Goal: Communication & Community: Ask a question

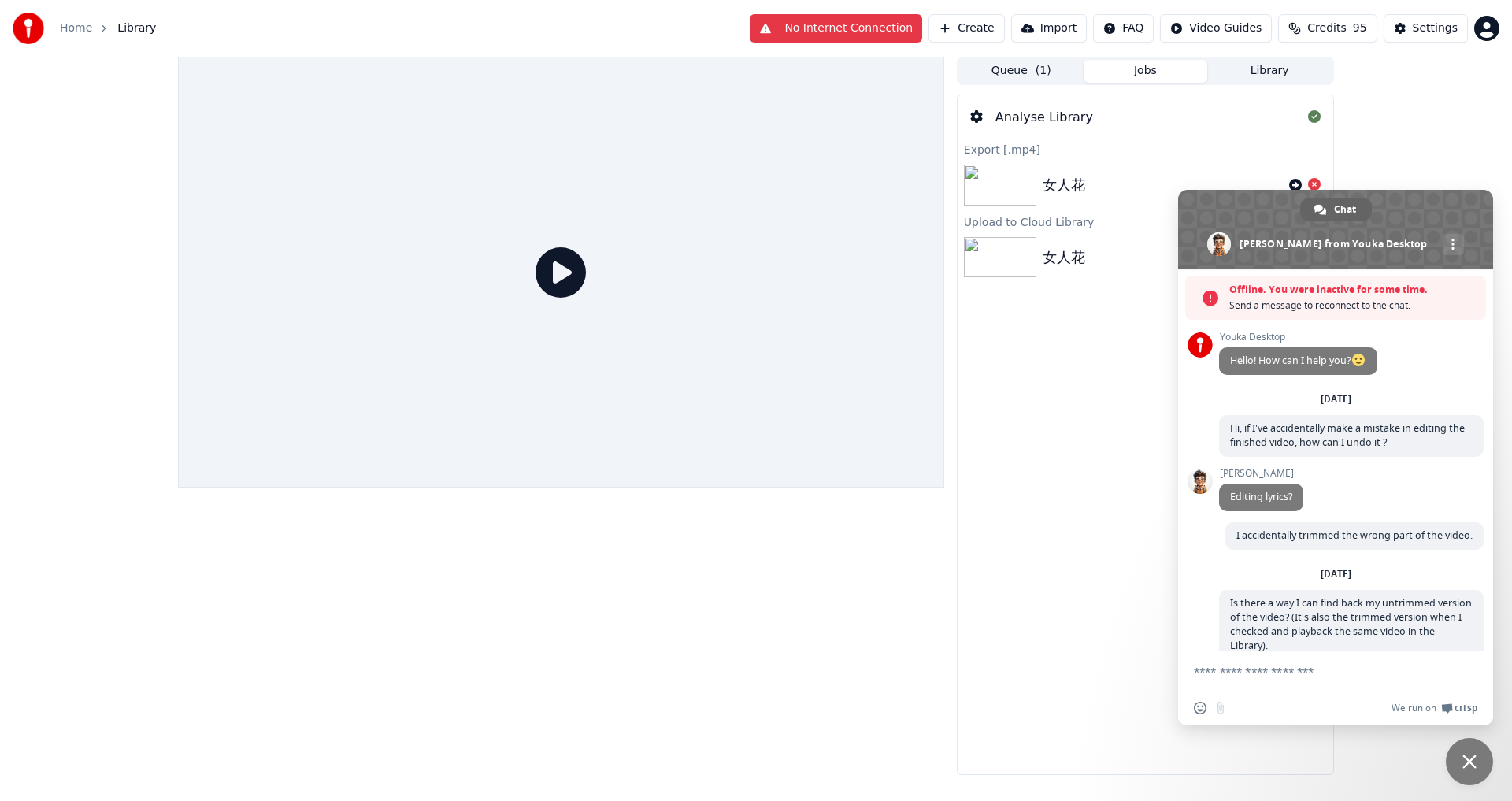
click at [1109, 442] on div "Analyse Library Export [.mp4] 女人花 Upload to Cloud Library 女人花" at bounding box center [1145, 434] width 377 height 680
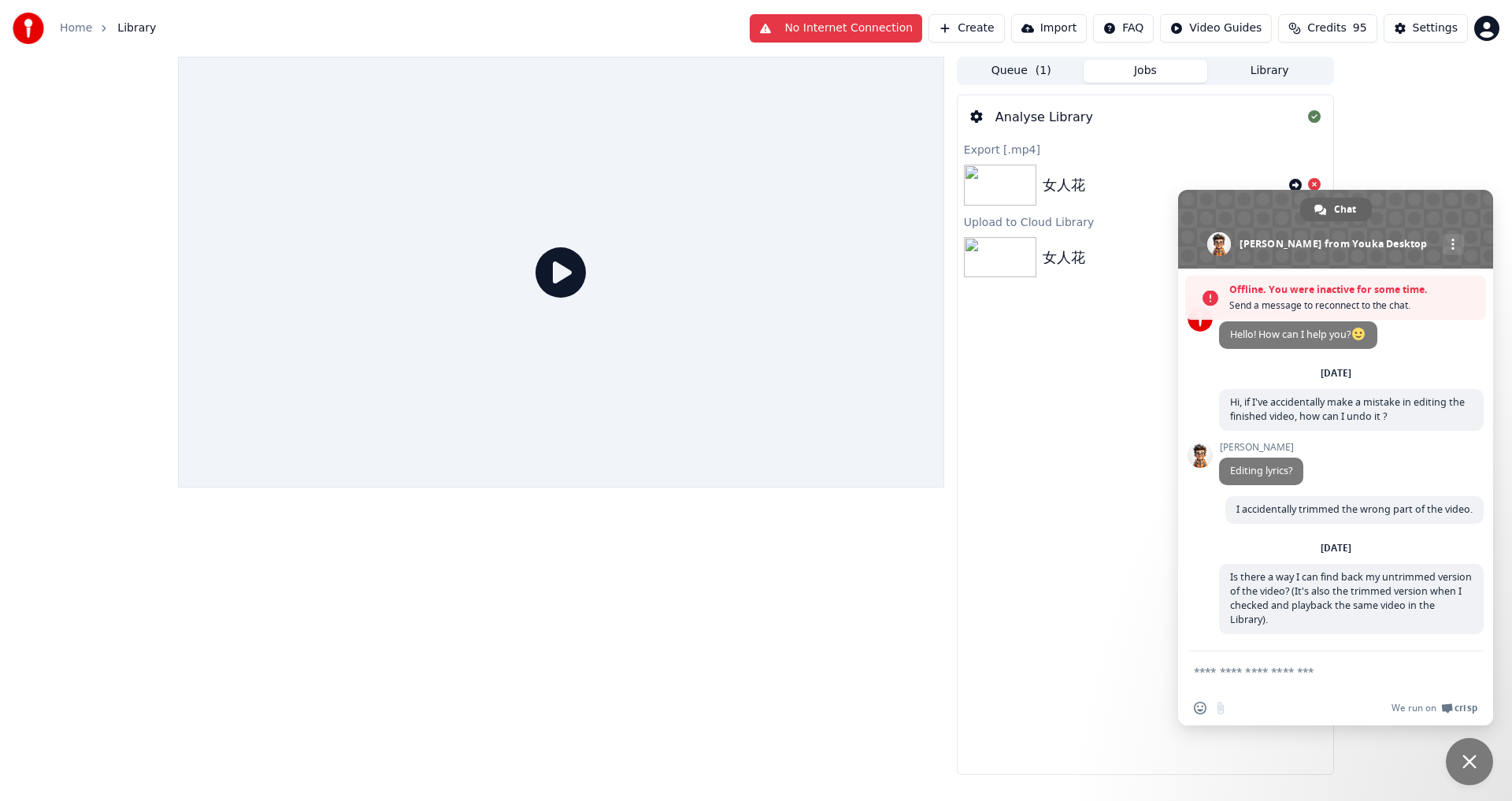
click at [1255, 680] on textarea "Compose your message..." at bounding box center [1320, 671] width 252 height 40
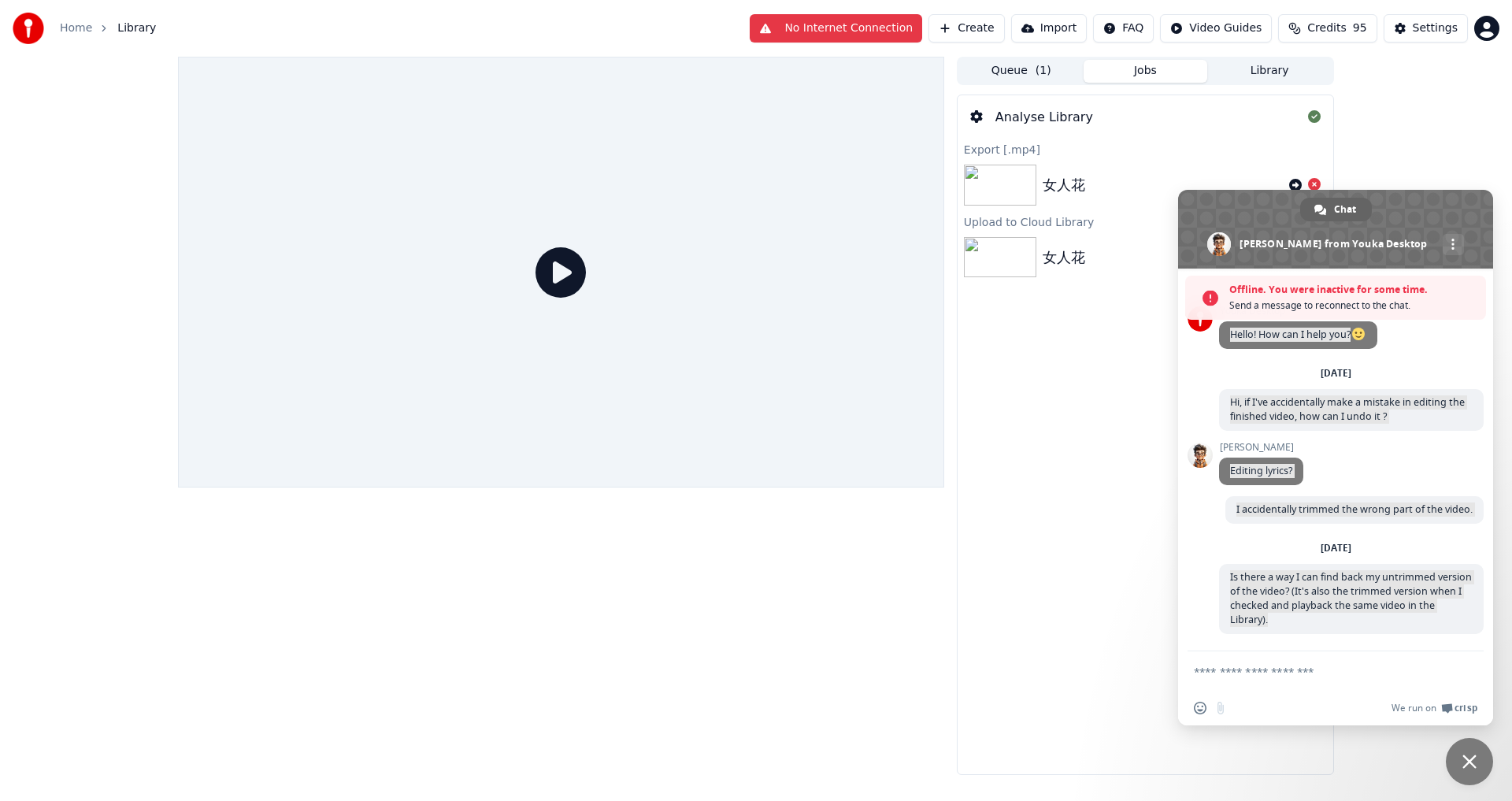
drag, startPoint x: 1495, startPoint y: 533, endPoint x: 1479, endPoint y: 397, distance: 136.9
click at [1479, 397] on body "Home Library No Internet Connection Create Import FAQ Video Guides Credits 95 S…" at bounding box center [756, 400] width 1512 height 801
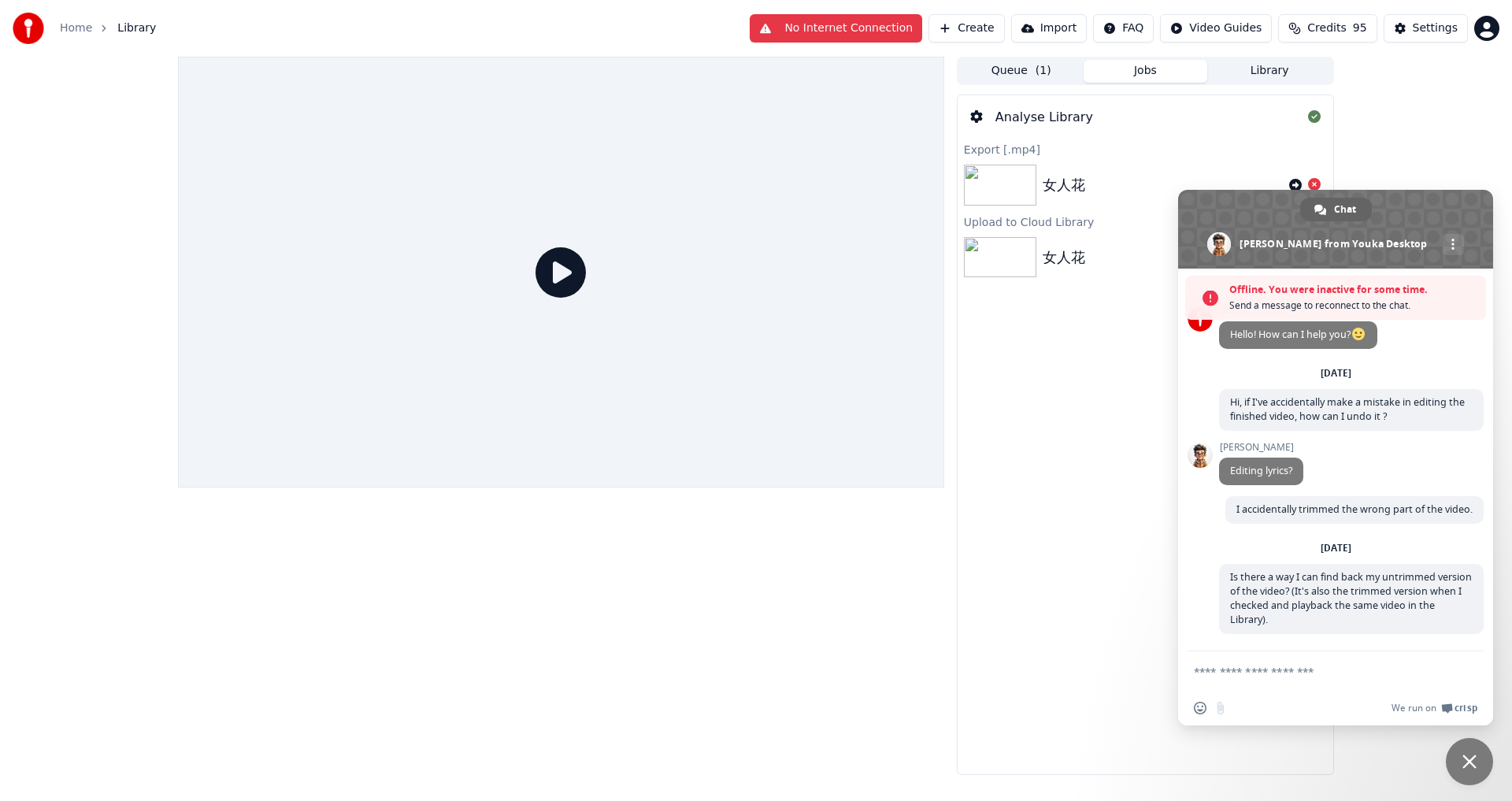
click at [68, 131] on div "Queue ( 1 ) Jobs Library Analyse Library Export [.mp4] 女人花 Upload to Cloud Libr…" at bounding box center [756, 415] width 1512 height 718
click at [1442, 241] on link "More channels" at bounding box center [1453, 244] width 22 height 22
click at [1377, 69] on div "Queue ( 1 ) Jobs Library Analyse Library Export [.mp4] 女人花 Upload to Cloud Libr…" at bounding box center [756, 415] width 1512 height 718
click at [1024, 387] on div "Analyse Library Export [.mp4] 女人花 Upload to Cloud Library 女人花" at bounding box center [1145, 434] width 377 height 680
click at [1442, 242] on link at bounding box center [1453, 244] width 22 height 22
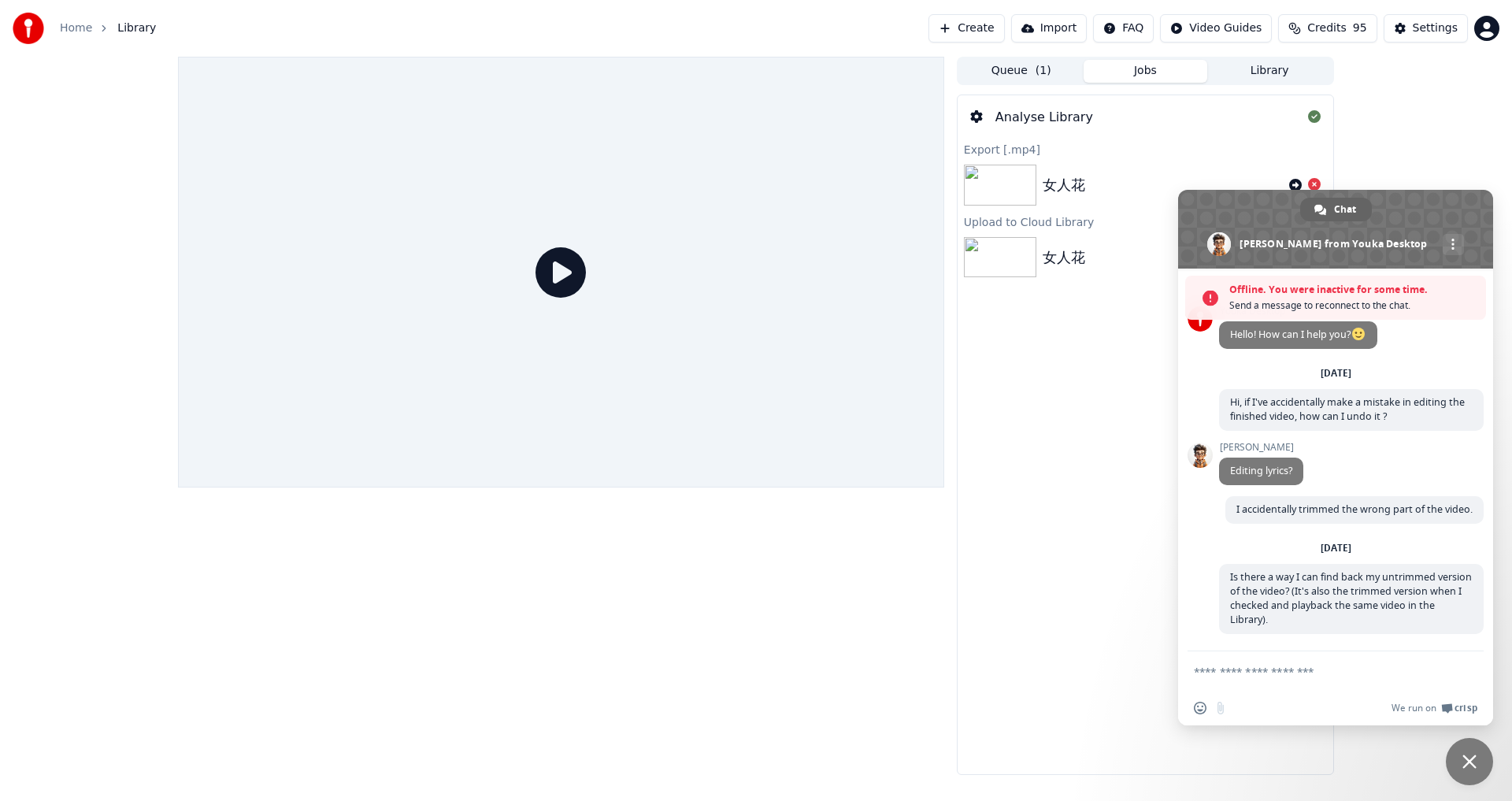
click at [1412, 83] on div "Queue ( 1 ) Jobs Library Analyse Library Export [.mp4] 女人花 Upload to Cloud Libr…" at bounding box center [756, 415] width 1512 height 718
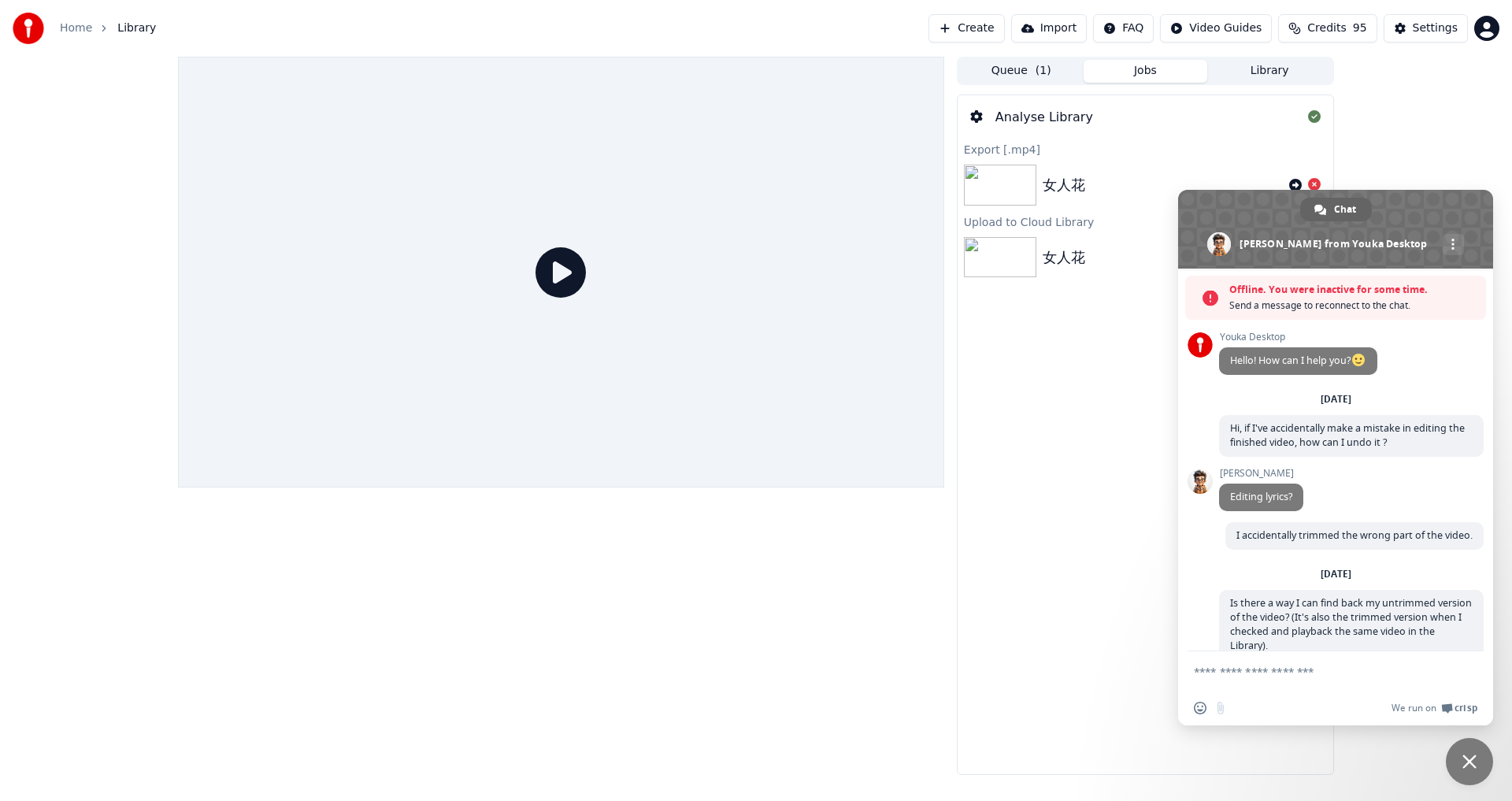
click at [1236, 677] on textarea "Compose your message..." at bounding box center [1320, 671] width 252 height 40
click at [1494, 25] on html "Home Library Create Import FAQ Video Guides Credits 95 Settings Queue ( 1 ) Job…" at bounding box center [756, 400] width 1512 height 801
click at [986, 428] on html "Home Library Create Import FAQ Video Guides Credits 95 Settings Queue ( 1 ) Job…" at bounding box center [756, 400] width 1512 height 801
click at [1249, 685] on textarea "Compose your message..." at bounding box center [1320, 671] width 252 height 40
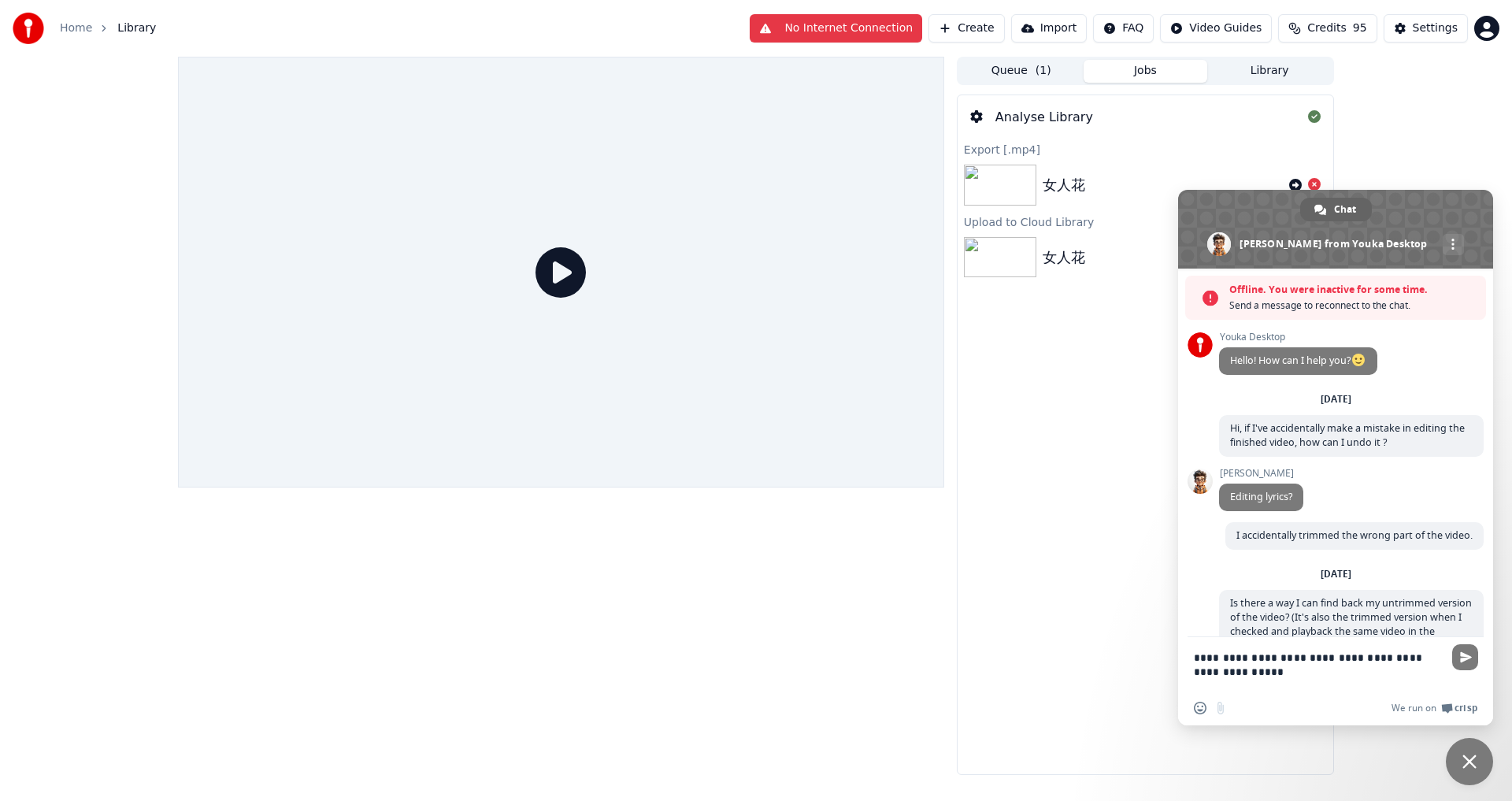
click at [1263, 286] on span "Offline. You were inactive for some time." at bounding box center [1354, 289] width 249 height 16
click at [1357, 654] on textarea "**********" at bounding box center [1320, 663] width 252 height 54
click at [1072, 527] on div "Analyse Library Export [.mp4] 女人花 Upload to Cloud Library 女人花" at bounding box center [1145, 434] width 377 height 680
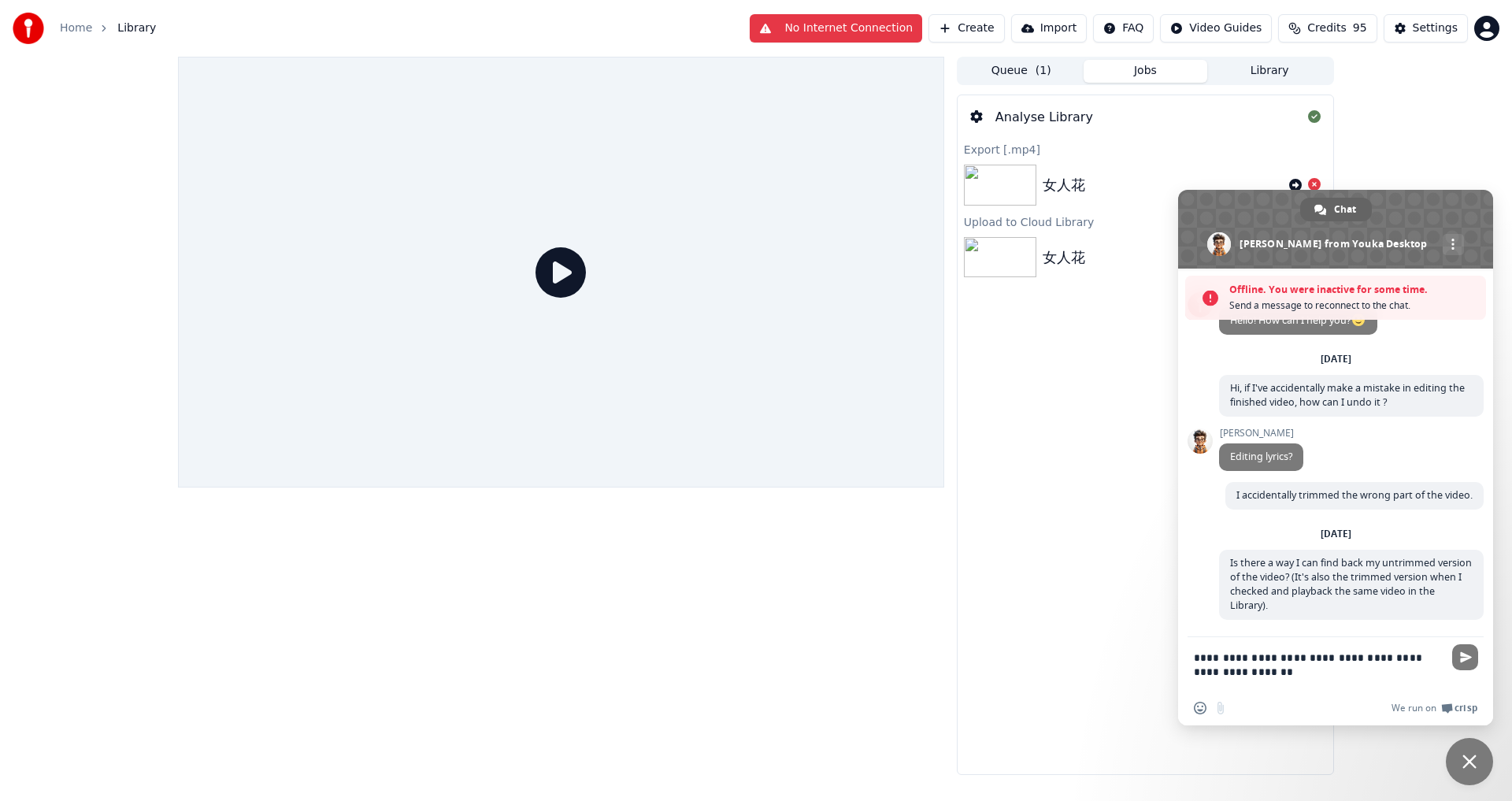
click at [1195, 656] on textarea "**********" at bounding box center [1320, 663] width 252 height 54
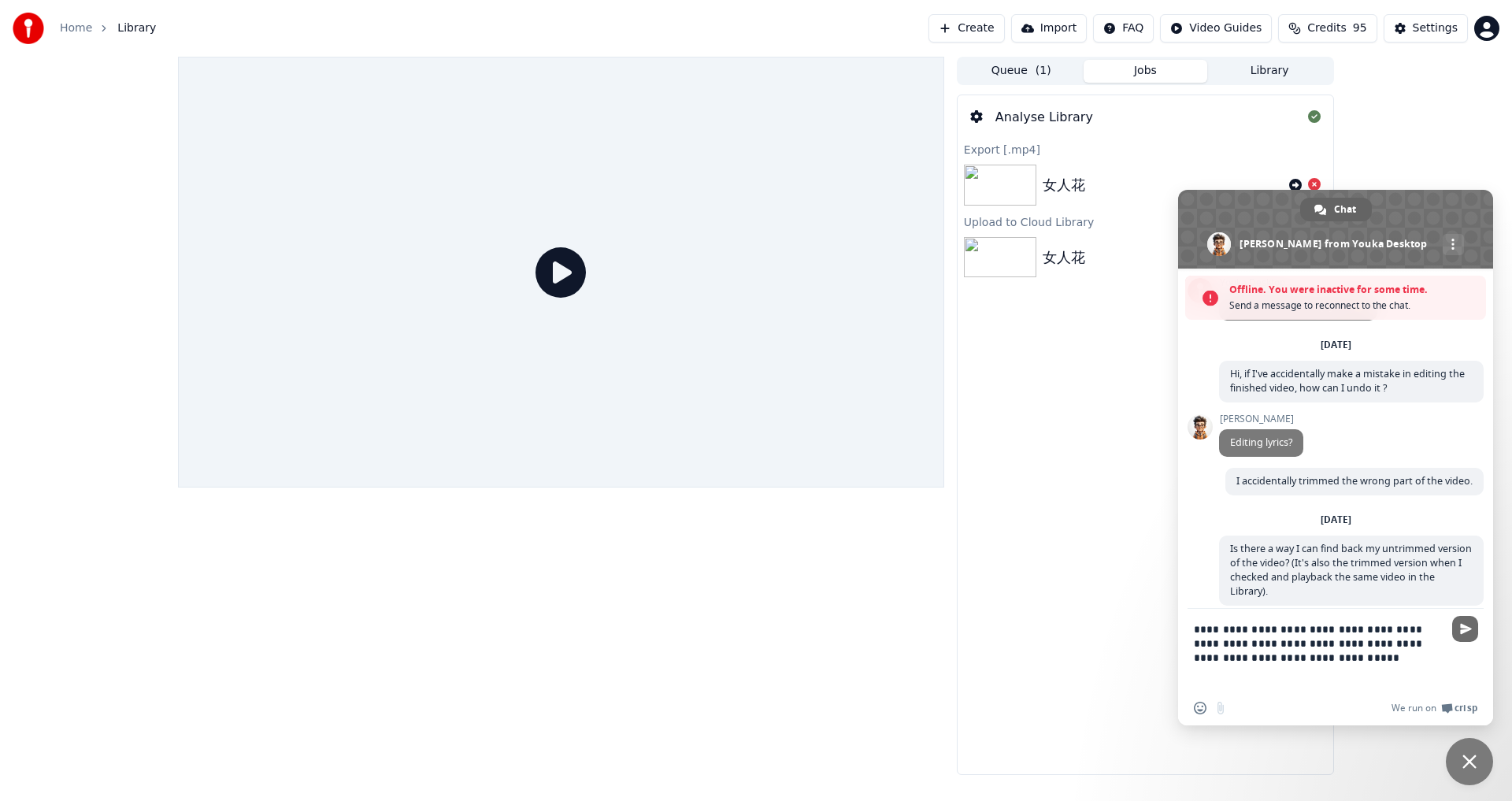
type textarea "**********"
click at [1464, 632] on span "Send" at bounding box center [1466, 629] width 12 height 12
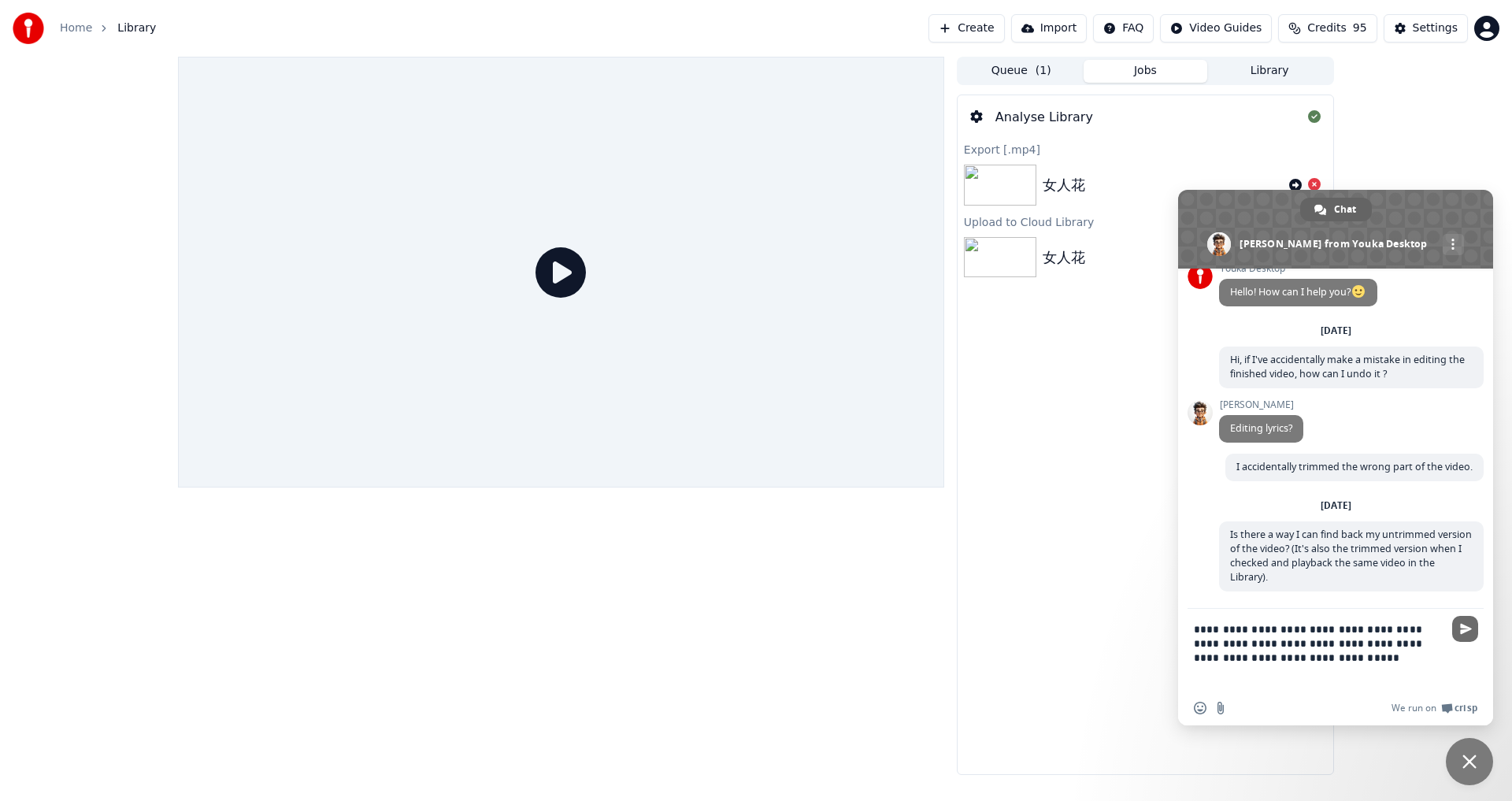
click at [1476, 619] on span "Send" at bounding box center [1465, 628] width 26 height 26
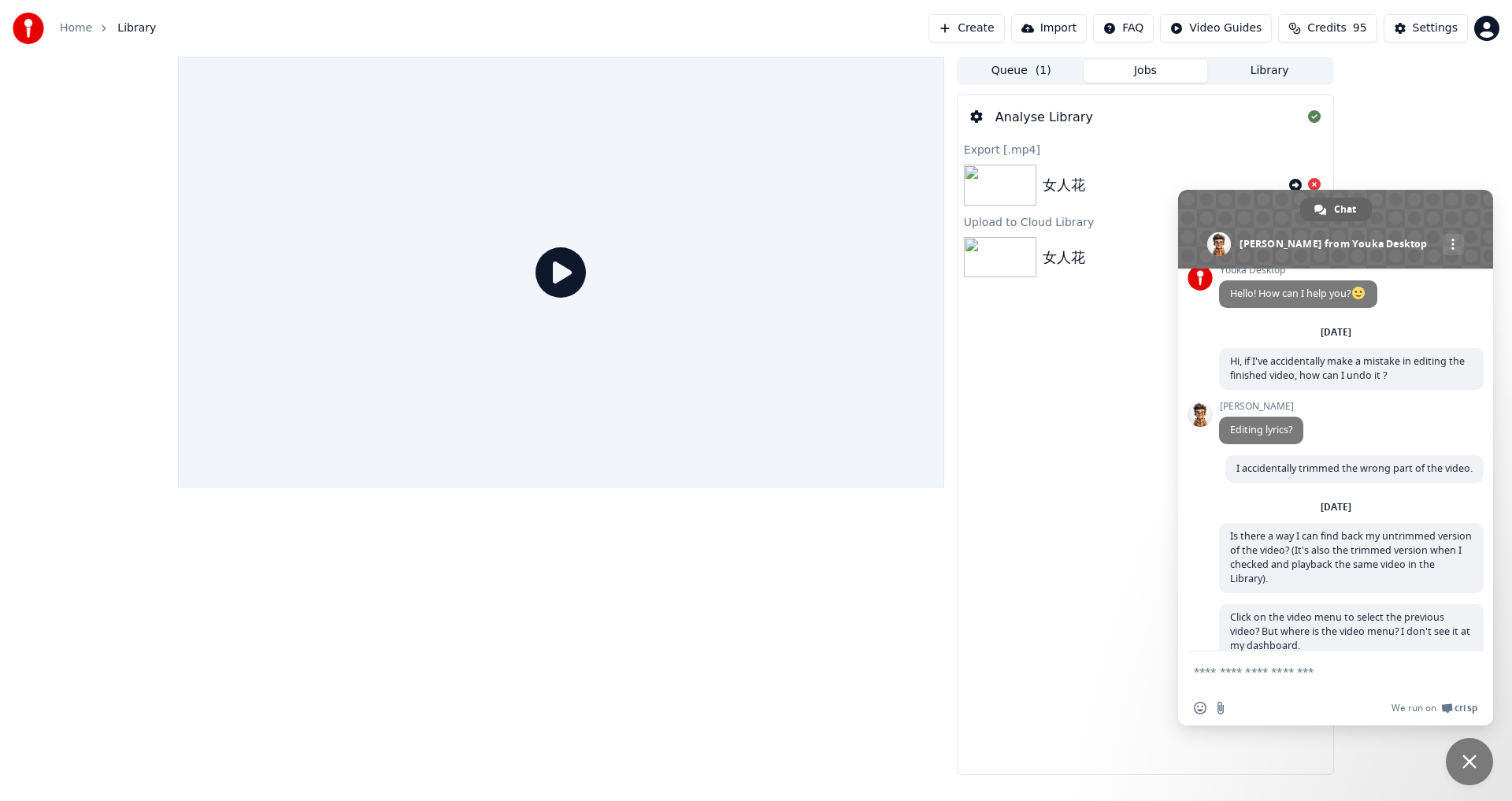
scroll to position [74, 0]
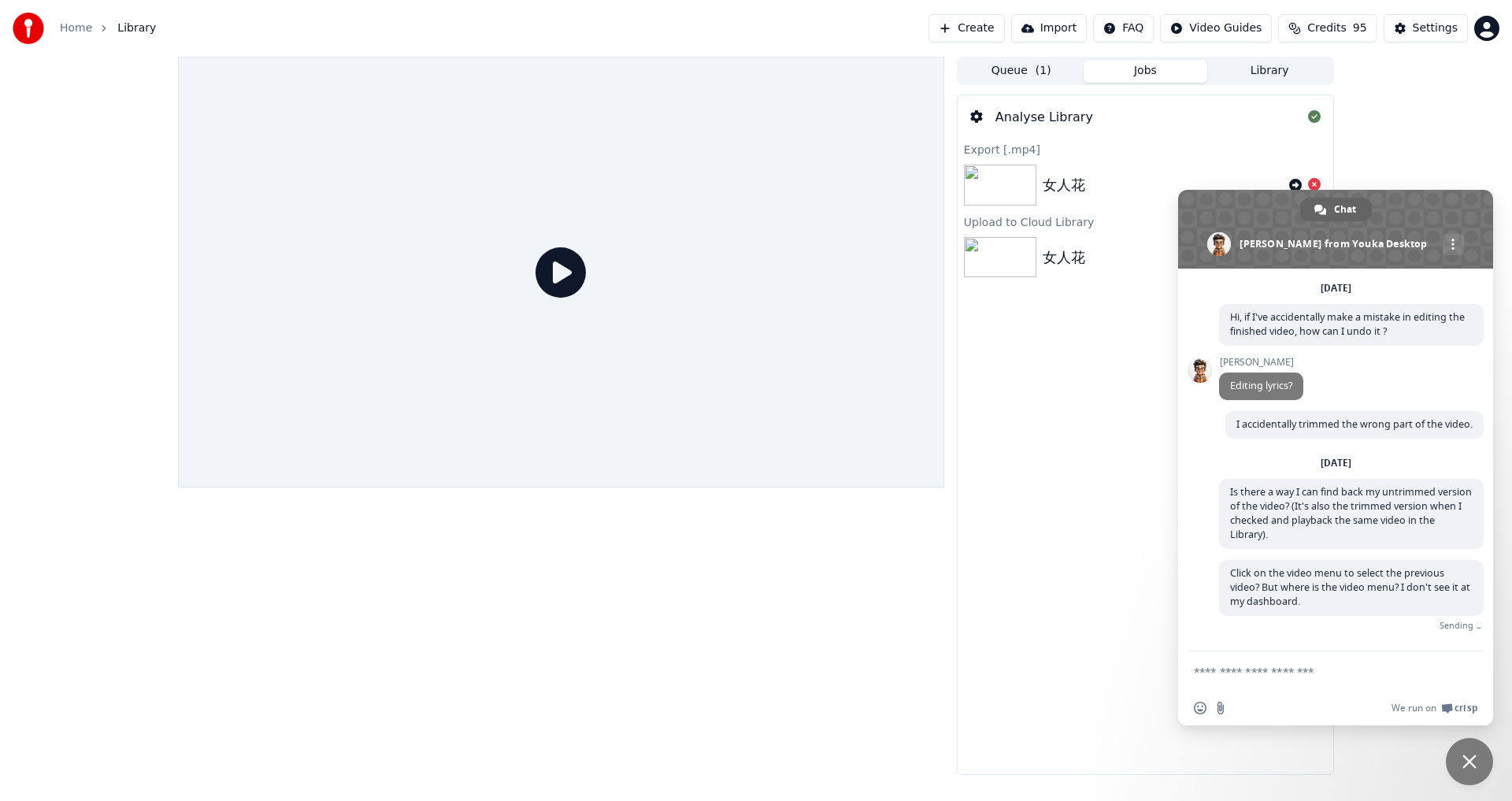
click at [1335, 32] on span "Credits" at bounding box center [1326, 28] width 39 height 16
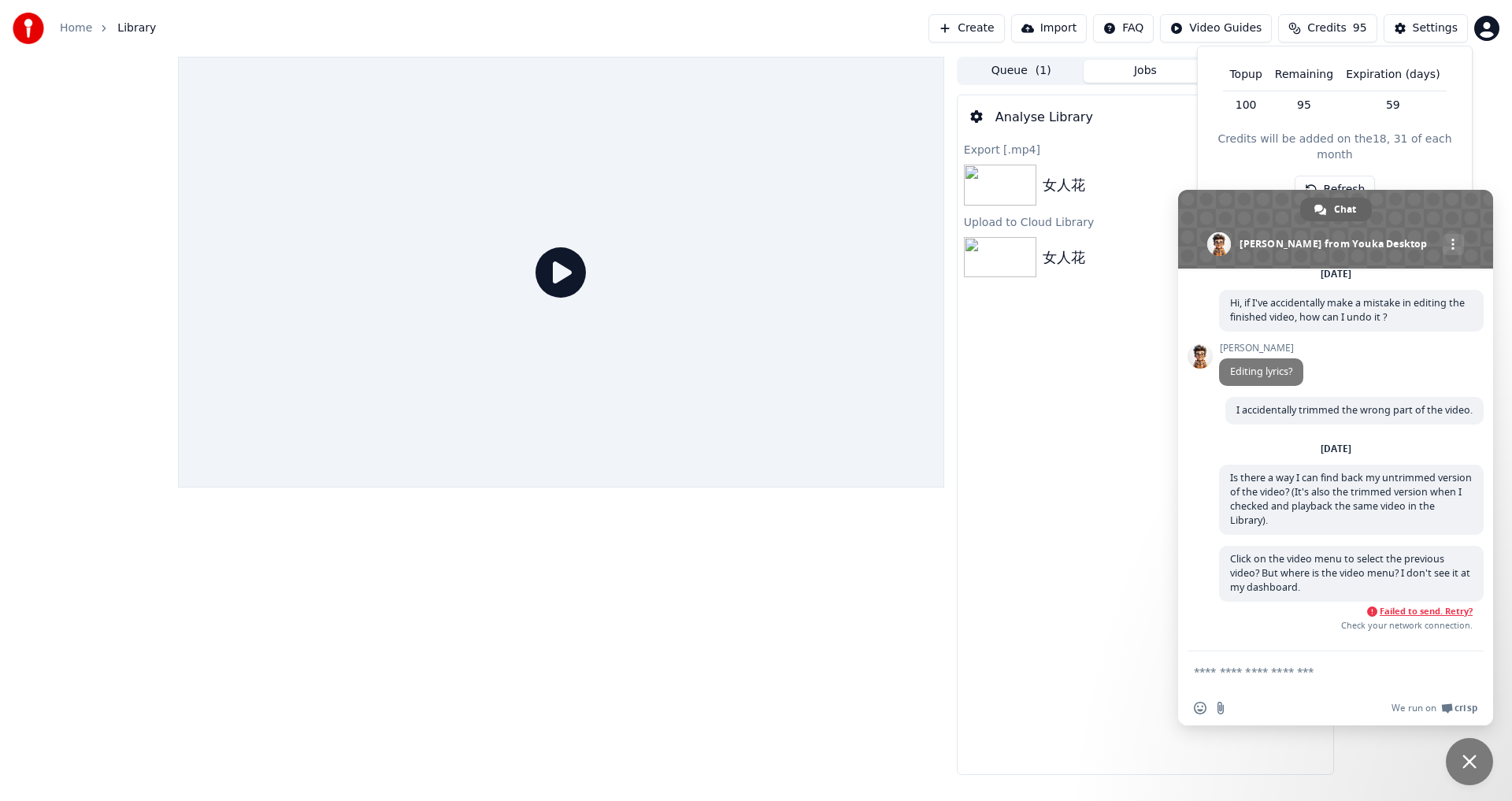
click at [1335, 32] on span "Credits" at bounding box center [1326, 28] width 39 height 16
click at [1419, 616] on span "Failed to send. Retry?" at bounding box center [1426, 610] width 93 height 11
click at [1431, 30] on div "Settings" at bounding box center [1435, 28] width 45 height 16
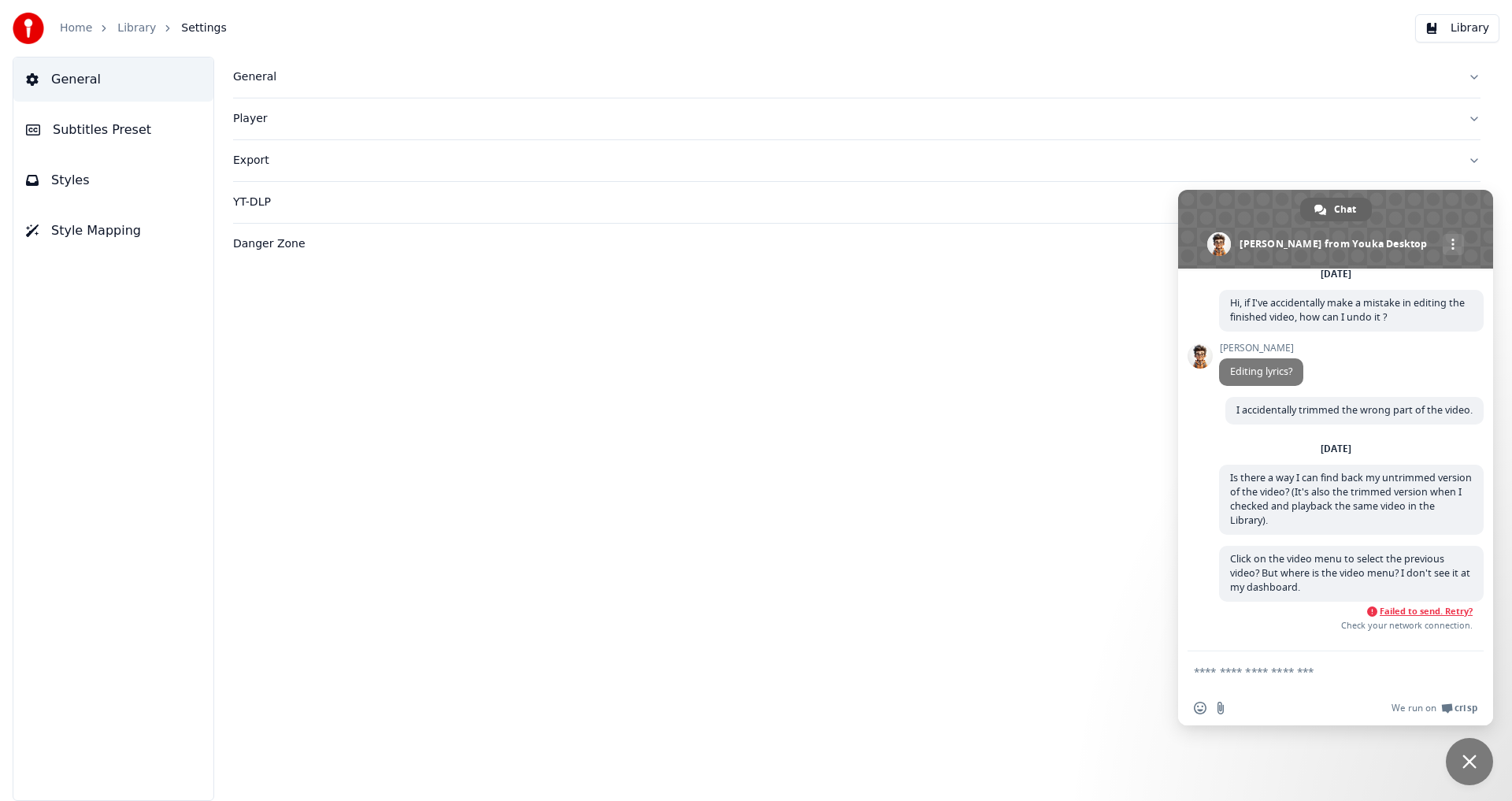
click at [250, 113] on div "Player" at bounding box center [843, 118] width 1222 height 16
click at [345, 181] on input "*" at bounding box center [296, 183] width 126 height 28
click at [340, 183] on input "*" at bounding box center [296, 183] width 126 height 28
click at [313, 238] on input "****" at bounding box center [296, 242] width 126 height 28
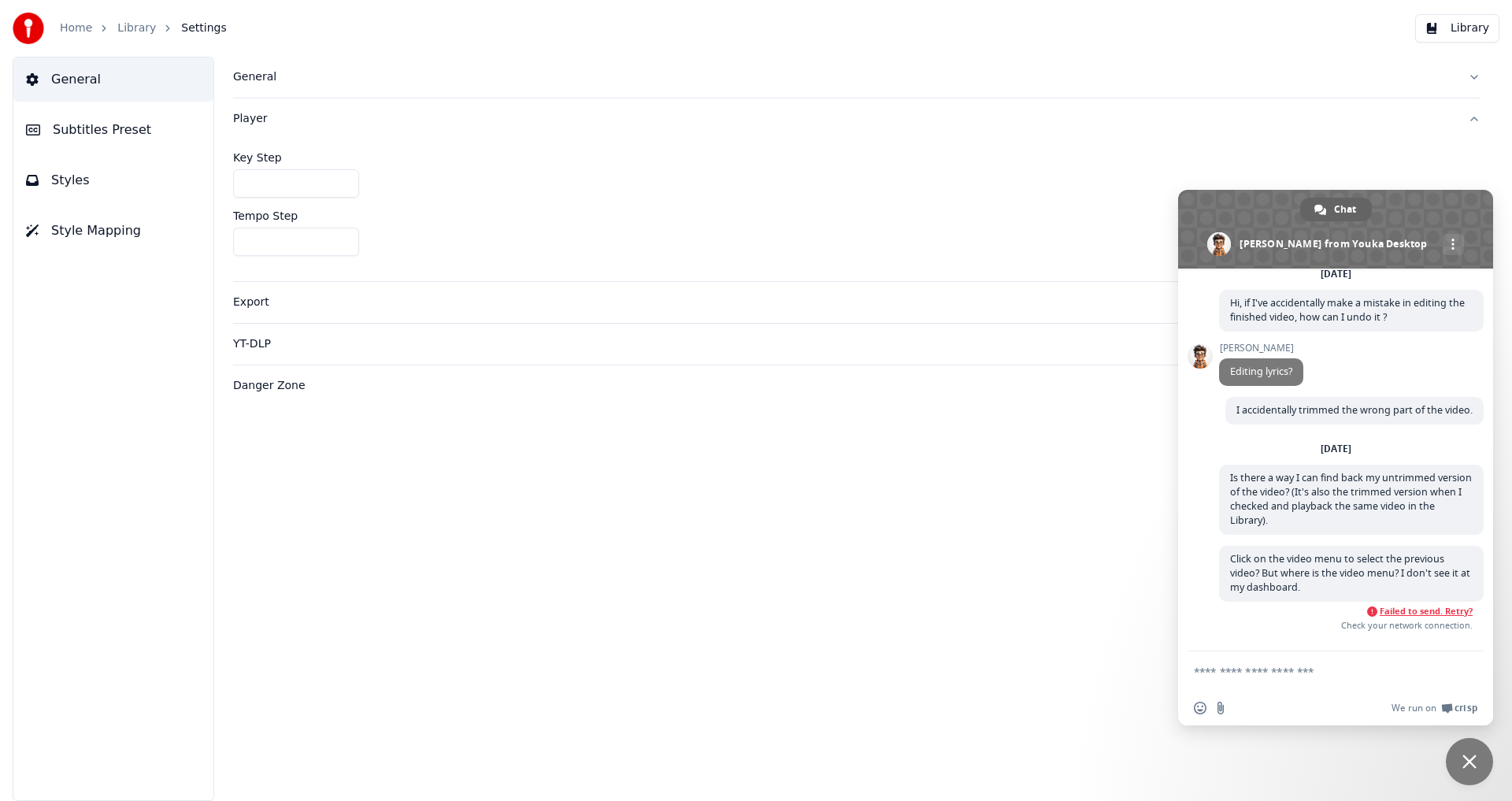
click at [249, 126] on div "Player" at bounding box center [843, 118] width 1222 height 16
click at [255, 199] on div "YT-DLP" at bounding box center [843, 202] width 1222 height 16
click at [239, 163] on div "Export" at bounding box center [843, 160] width 1222 height 16
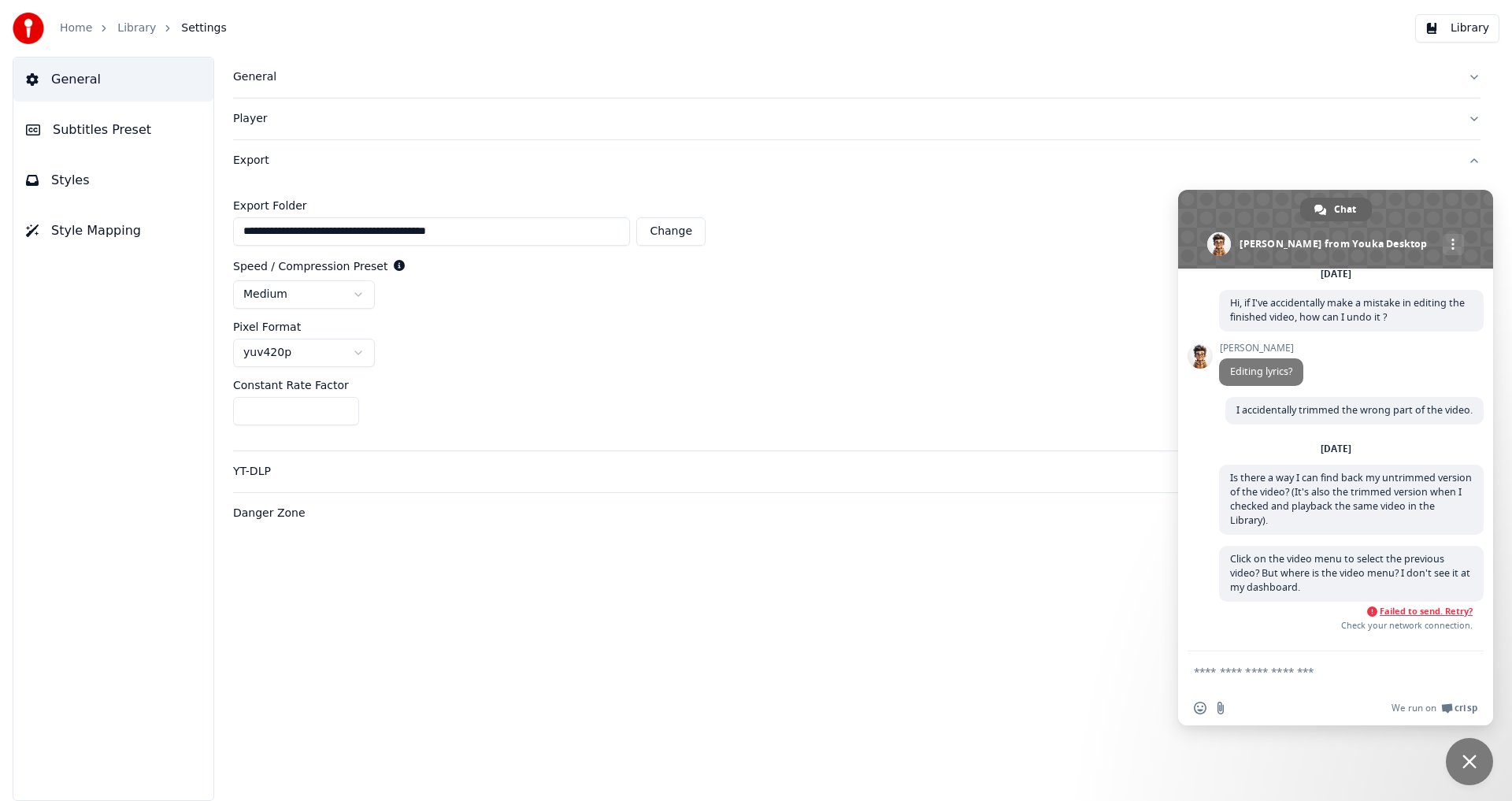
click at [255, 118] on div "Player" at bounding box center [843, 118] width 1222 height 16
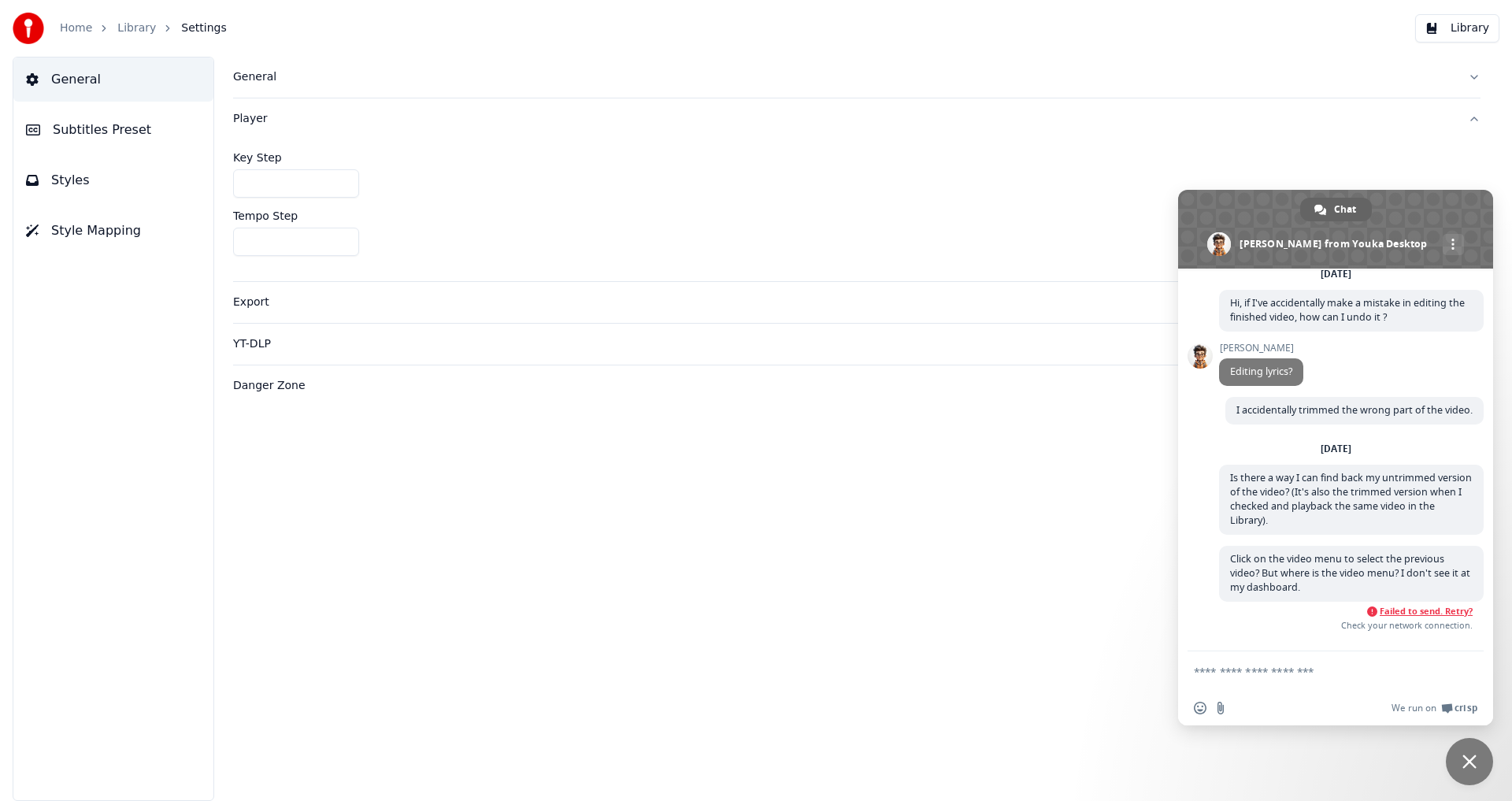
click at [67, 78] on span "General" at bounding box center [76, 80] width 50 height 19
click at [1472, 27] on button "Library" at bounding box center [1457, 28] width 85 height 28
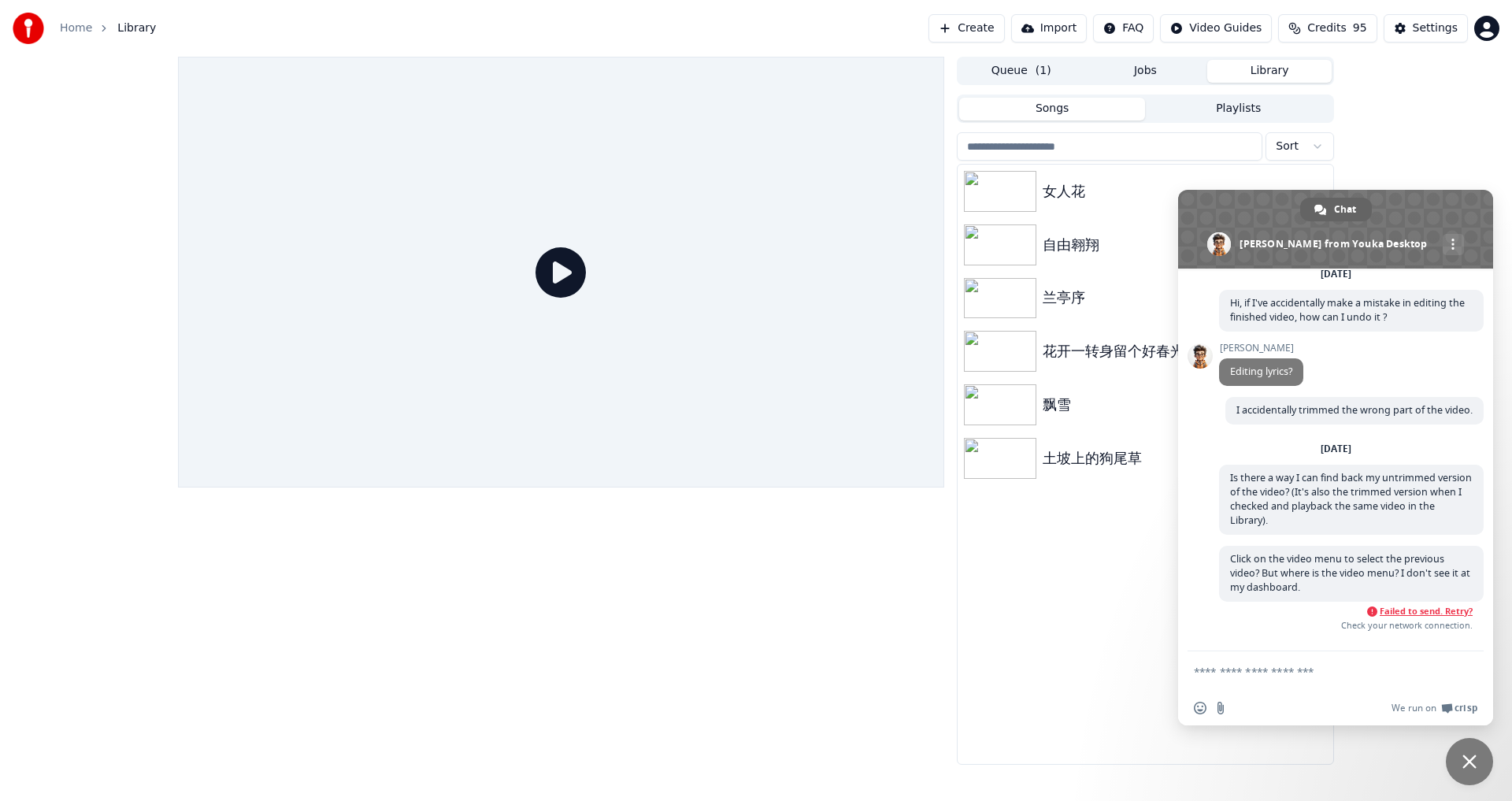
click at [1267, 74] on button "Library" at bounding box center [1269, 71] width 124 height 23
click at [1442, 251] on link "More channels" at bounding box center [1453, 244] width 22 height 22
click at [1389, 145] on div "Queue ( 1 ) Jobs Library Songs Playlists Sort 女人花 自由翱翔 兰亭序 花开一转身留个好春光 飘雪 土坡上的狗尾草" at bounding box center [756, 410] width 1512 height 707
click at [871, 644] on div at bounding box center [561, 410] width 766 height 707
click at [1002, 211] on img at bounding box center [999, 191] width 72 height 41
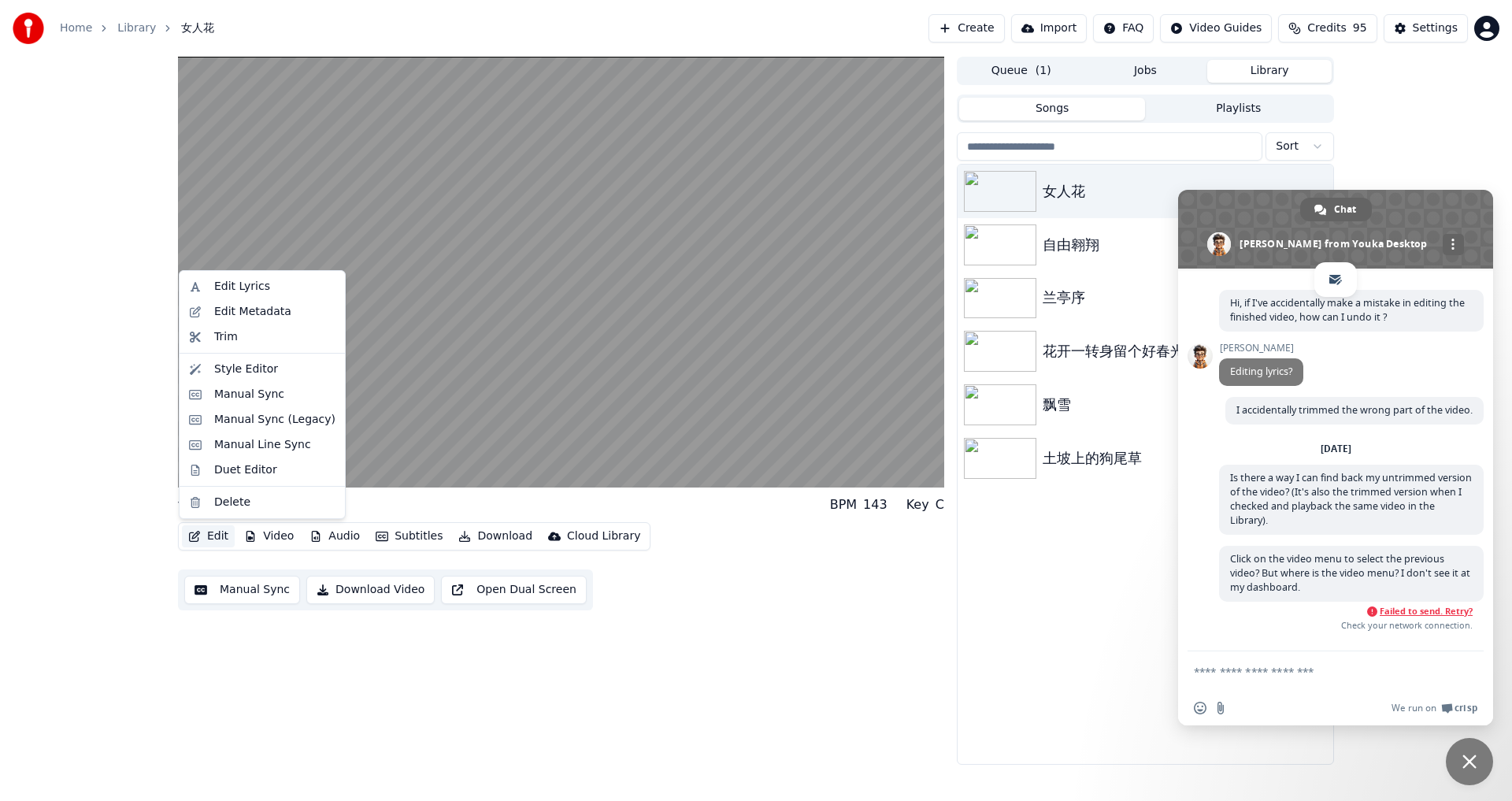
click at [219, 534] on button "Edit" at bounding box center [209, 536] width 53 height 22
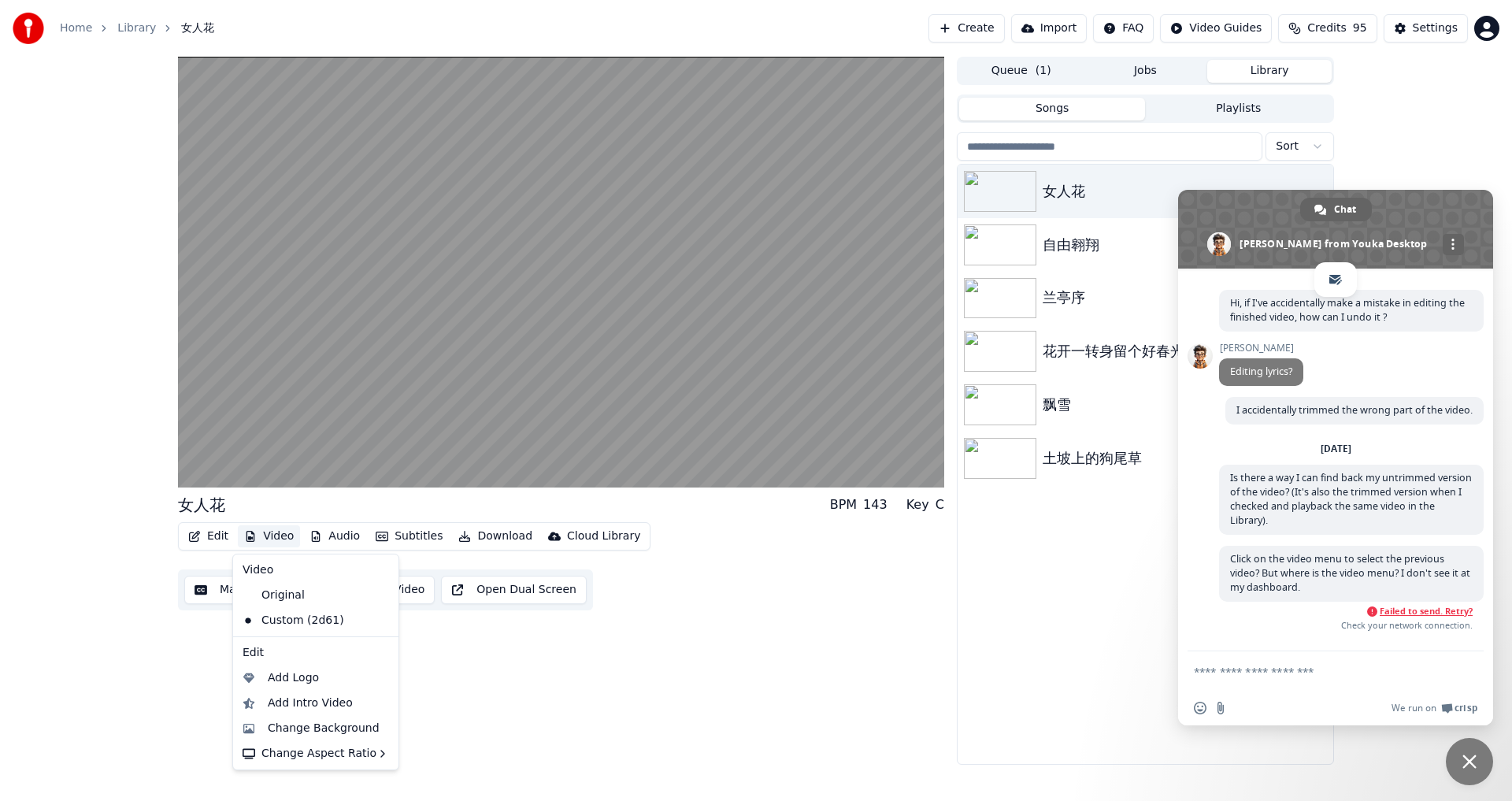
click at [603, 707] on div "女人花 BPM 143 Key C Edit Video Audio Subtitles Download Cloud Library Manual Sync…" at bounding box center [561, 410] width 766 height 707
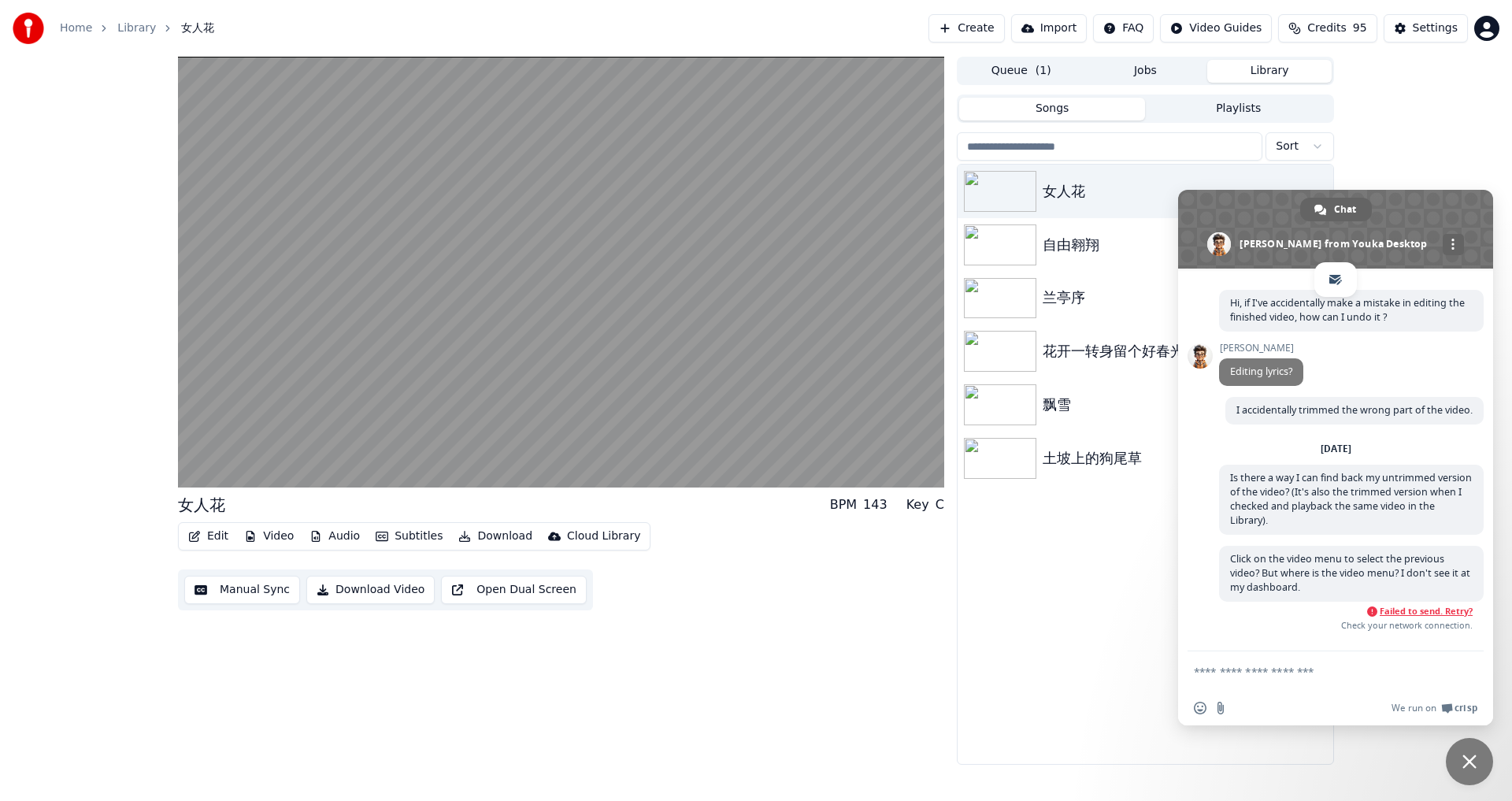
click at [267, 533] on button "Video" at bounding box center [268, 536] width 62 height 22
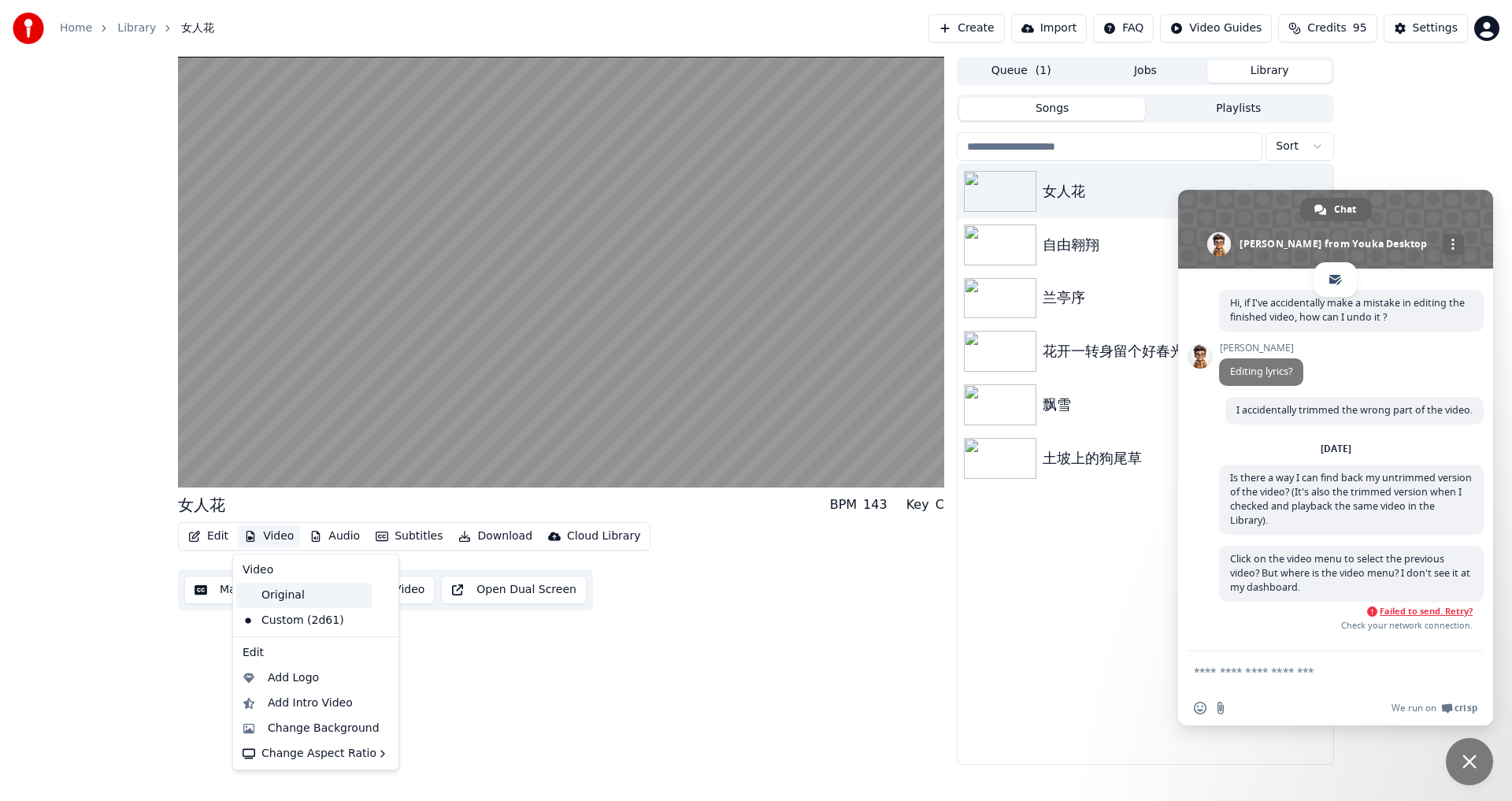
click at [296, 594] on div "Original" at bounding box center [303, 595] width 135 height 25
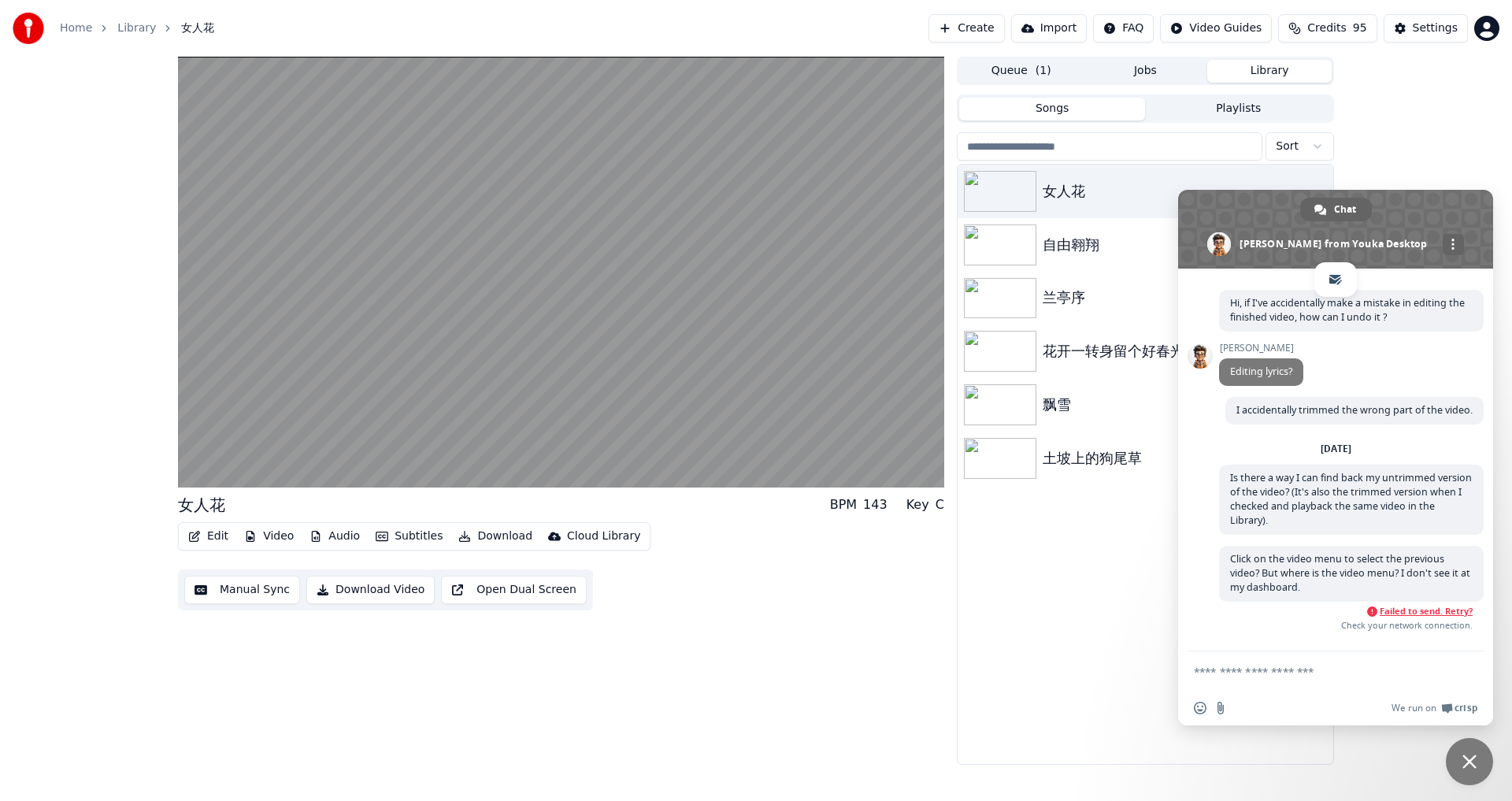
click at [273, 533] on button "Video" at bounding box center [268, 536] width 62 height 22
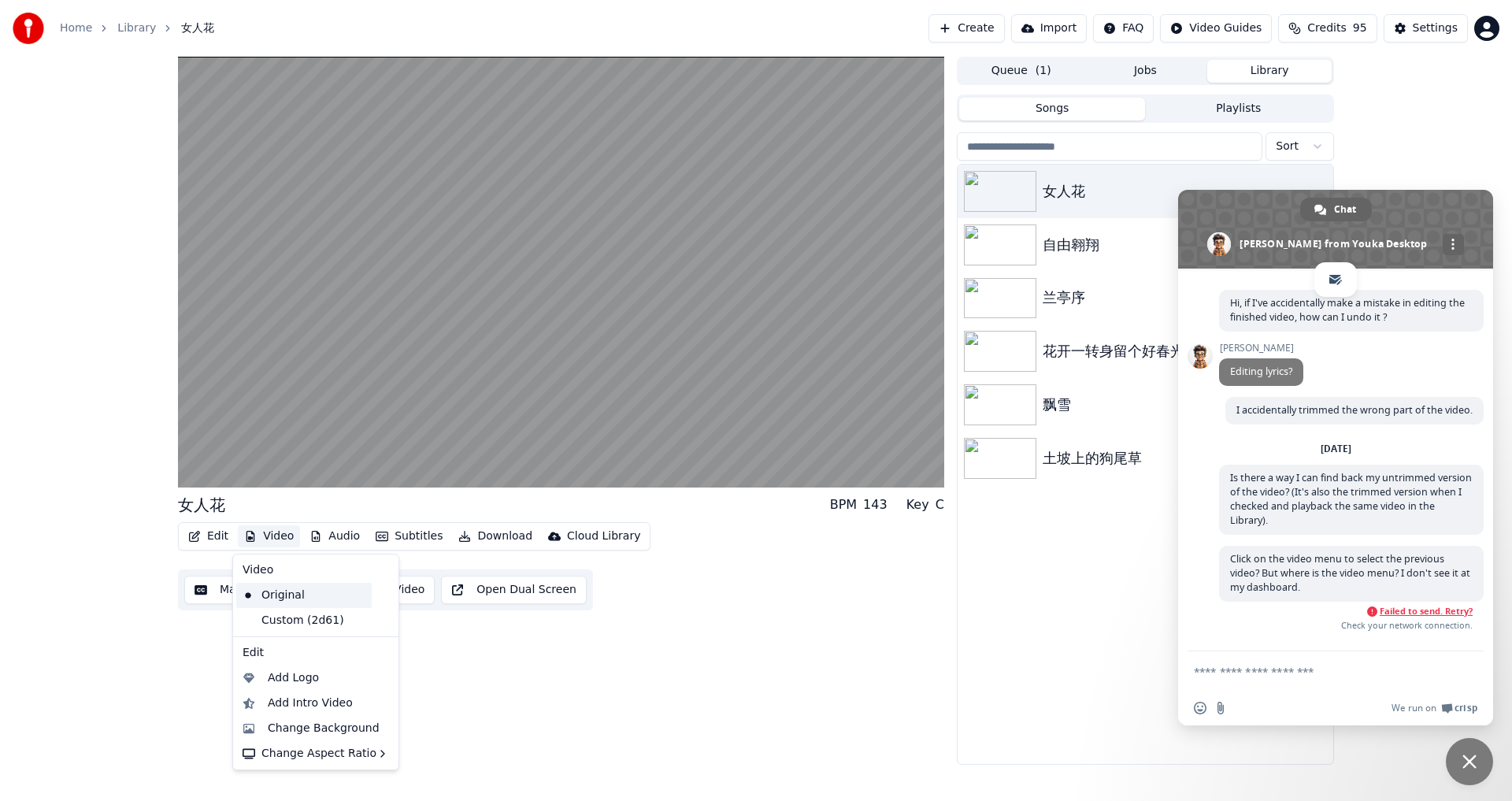
click at [267, 600] on div "Original" at bounding box center [303, 595] width 135 height 25
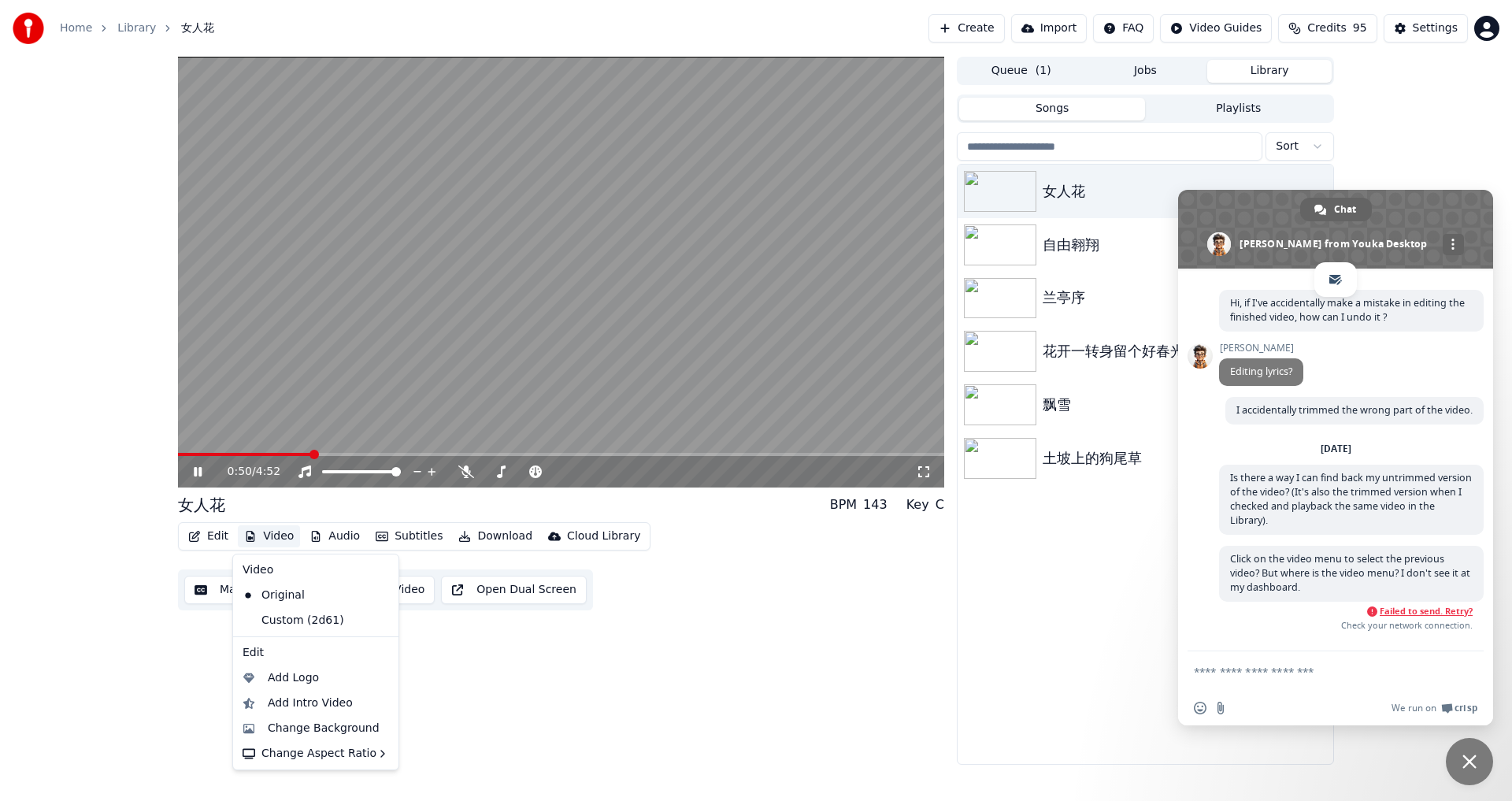
click at [282, 530] on button "Video" at bounding box center [268, 536] width 62 height 22
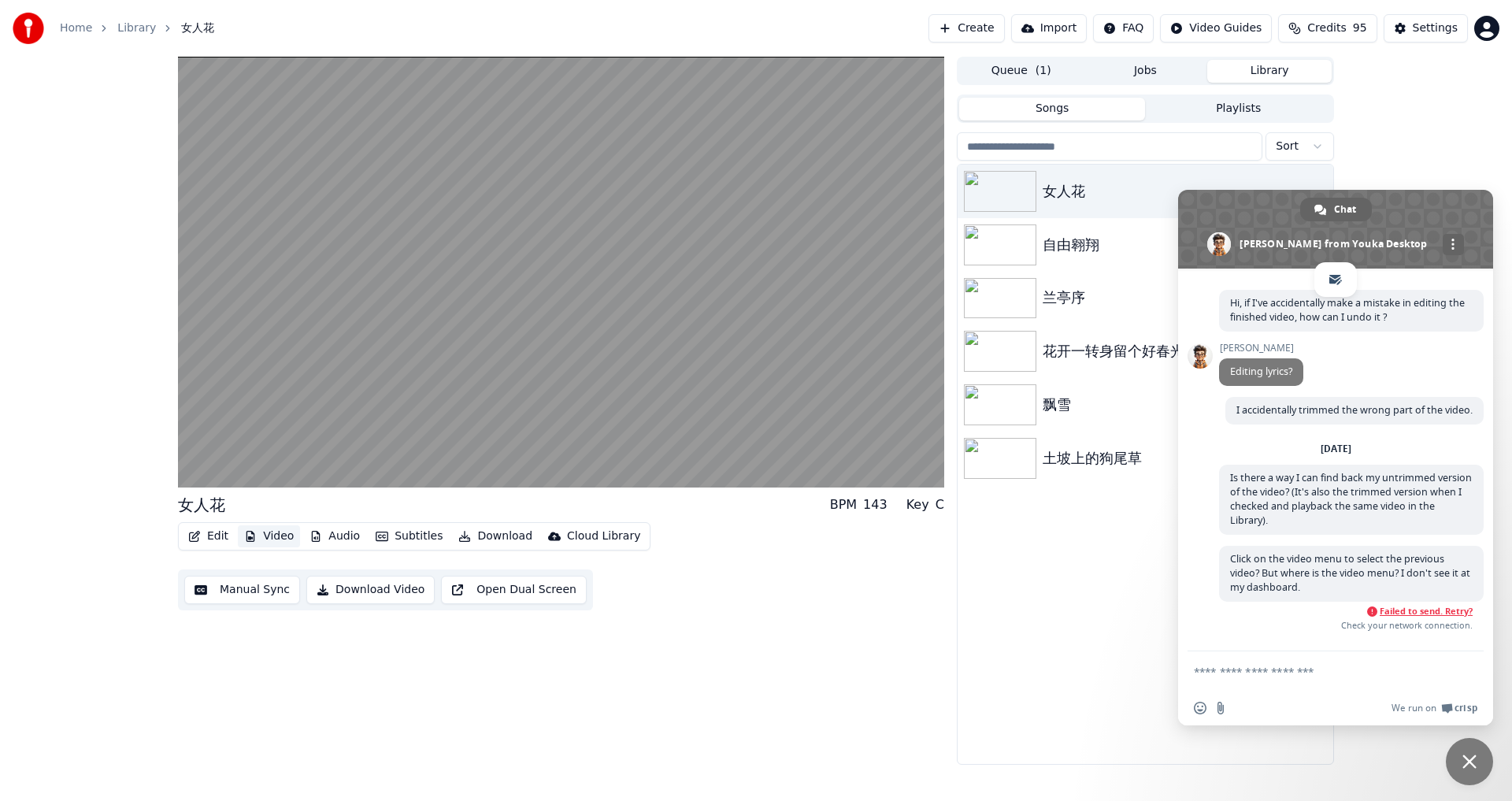
click at [284, 538] on button "Video" at bounding box center [268, 536] width 62 height 22
click at [1249, 671] on textarea "Compose your message..." at bounding box center [1320, 671] width 252 height 40
type textarea "**********"
click at [1468, 659] on span "Send" at bounding box center [1466, 657] width 12 height 12
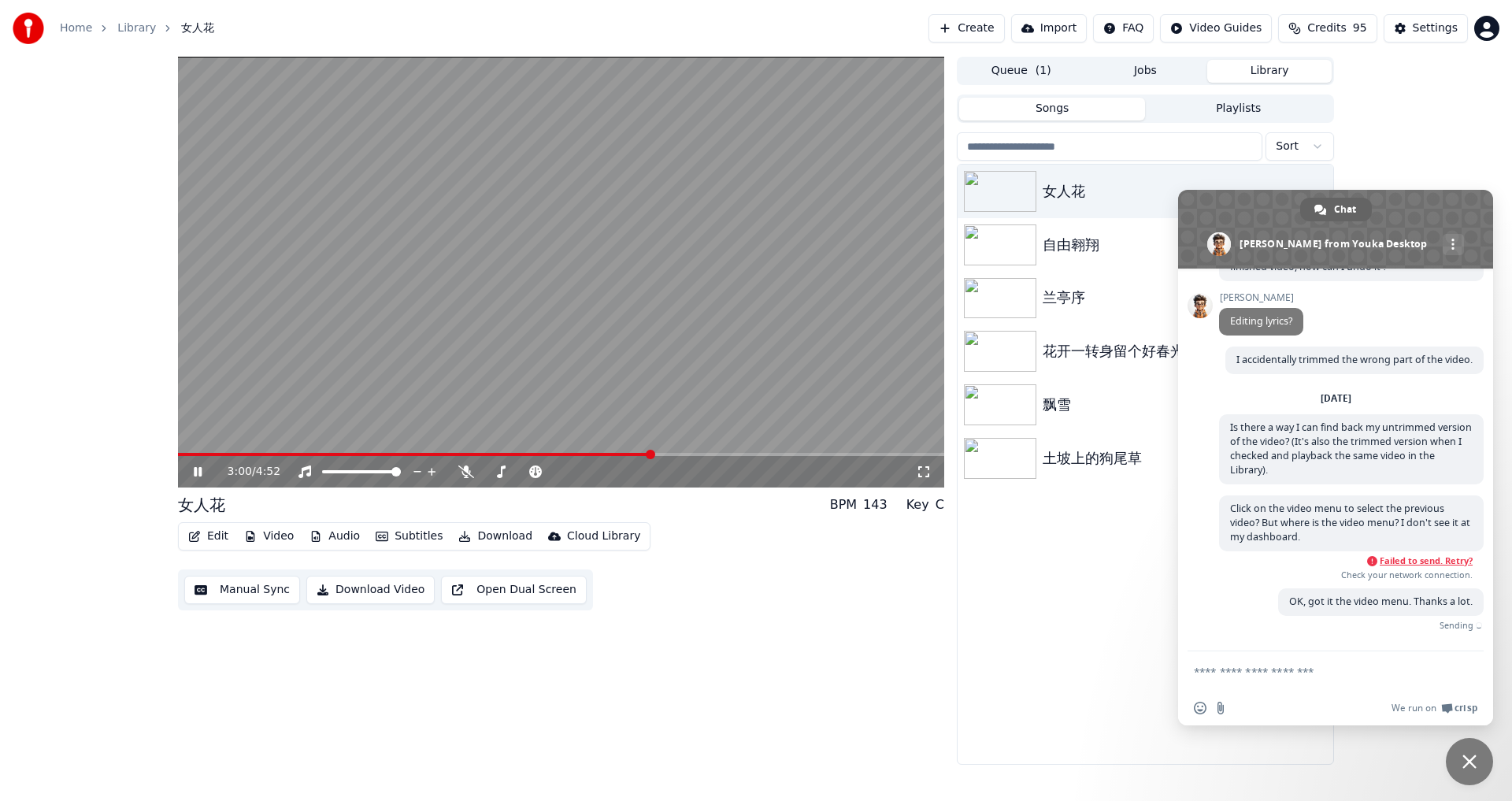
click at [1415, 559] on span "Failed to send. Retry?" at bounding box center [1426, 560] width 93 height 11
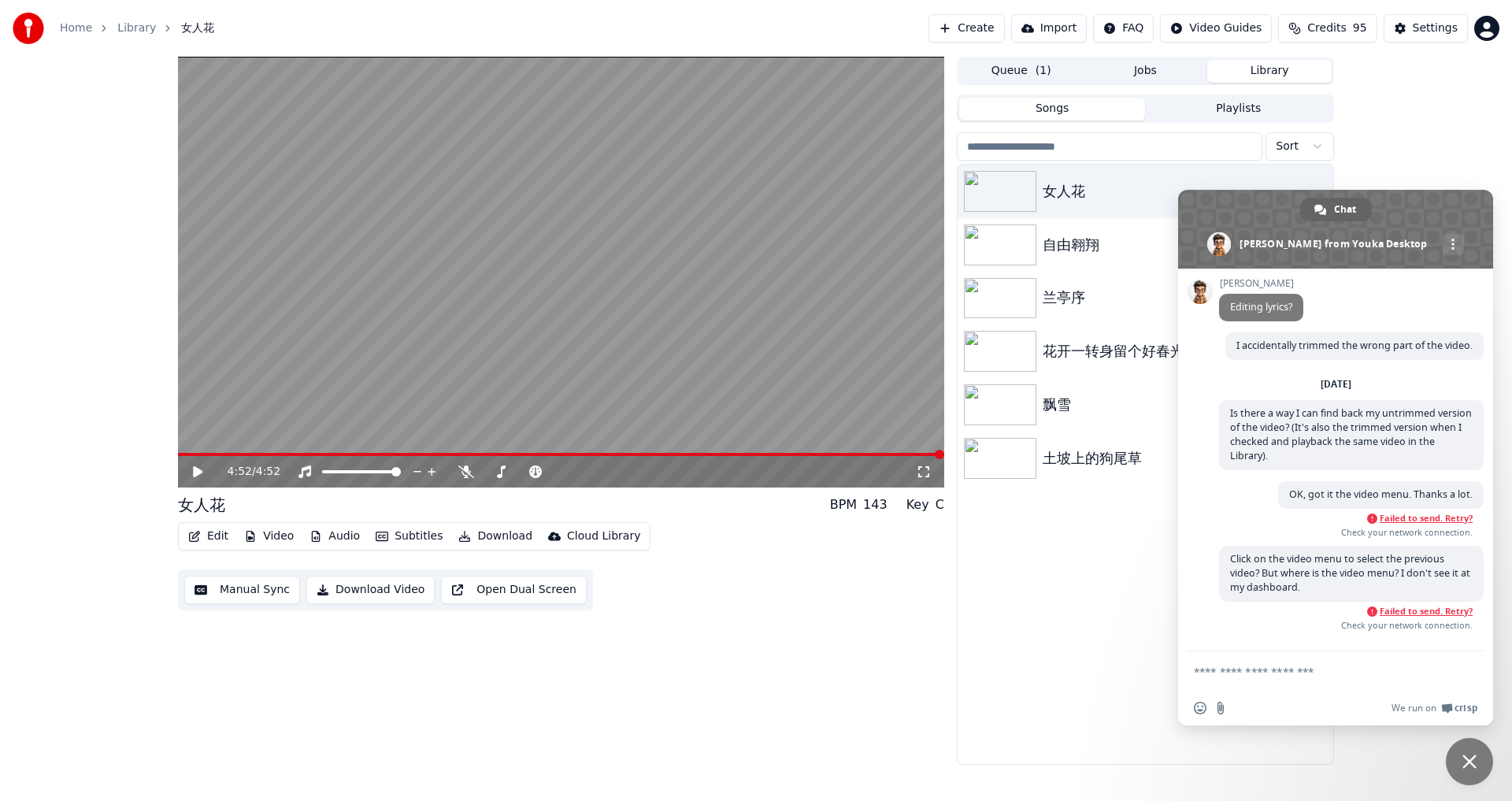
click at [1418, 524] on span "Failed to send. Retry?" at bounding box center [1426, 518] width 93 height 11
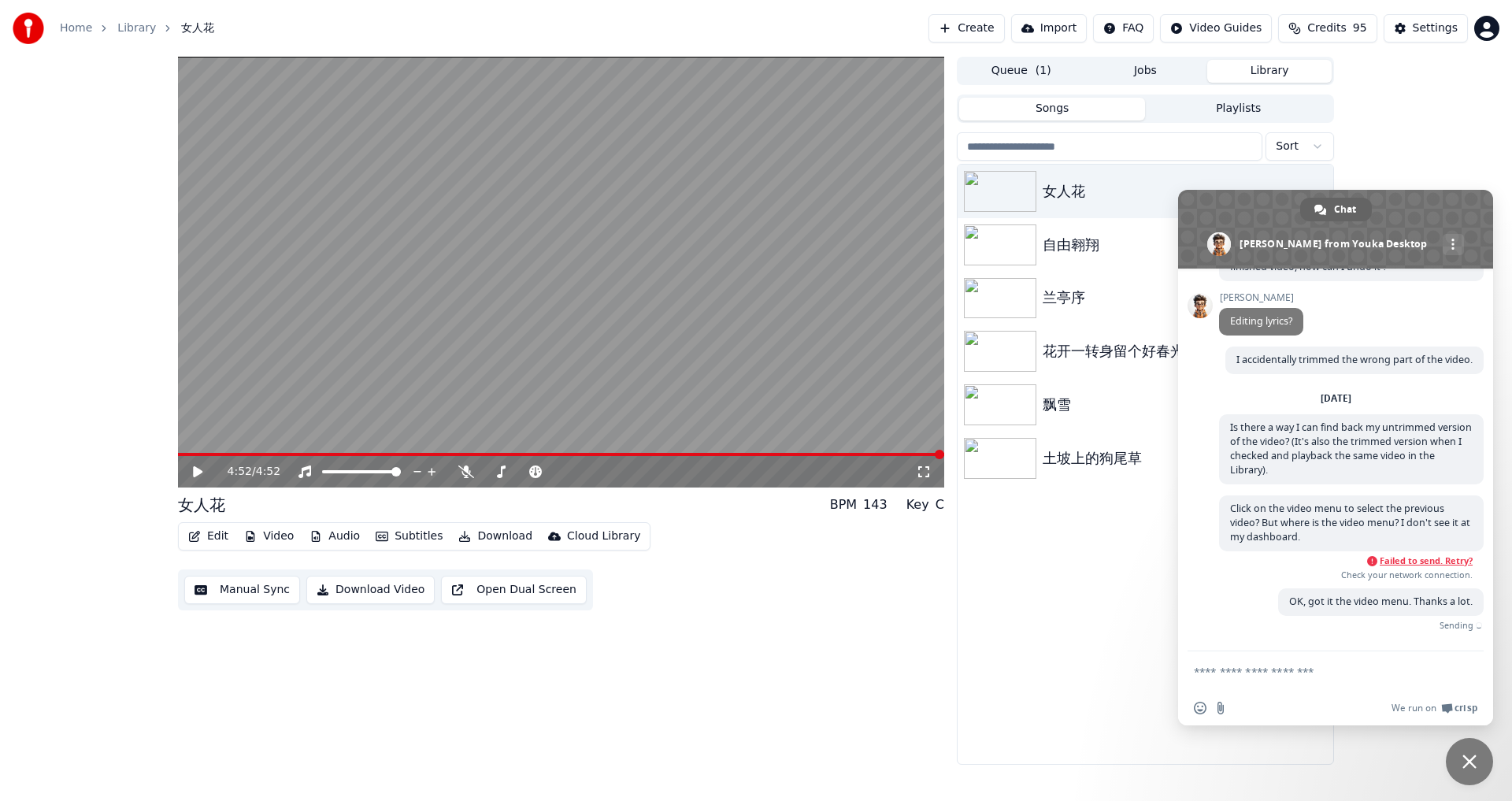
click at [1411, 562] on span "Failed to send. Retry?" at bounding box center [1426, 560] width 93 height 11
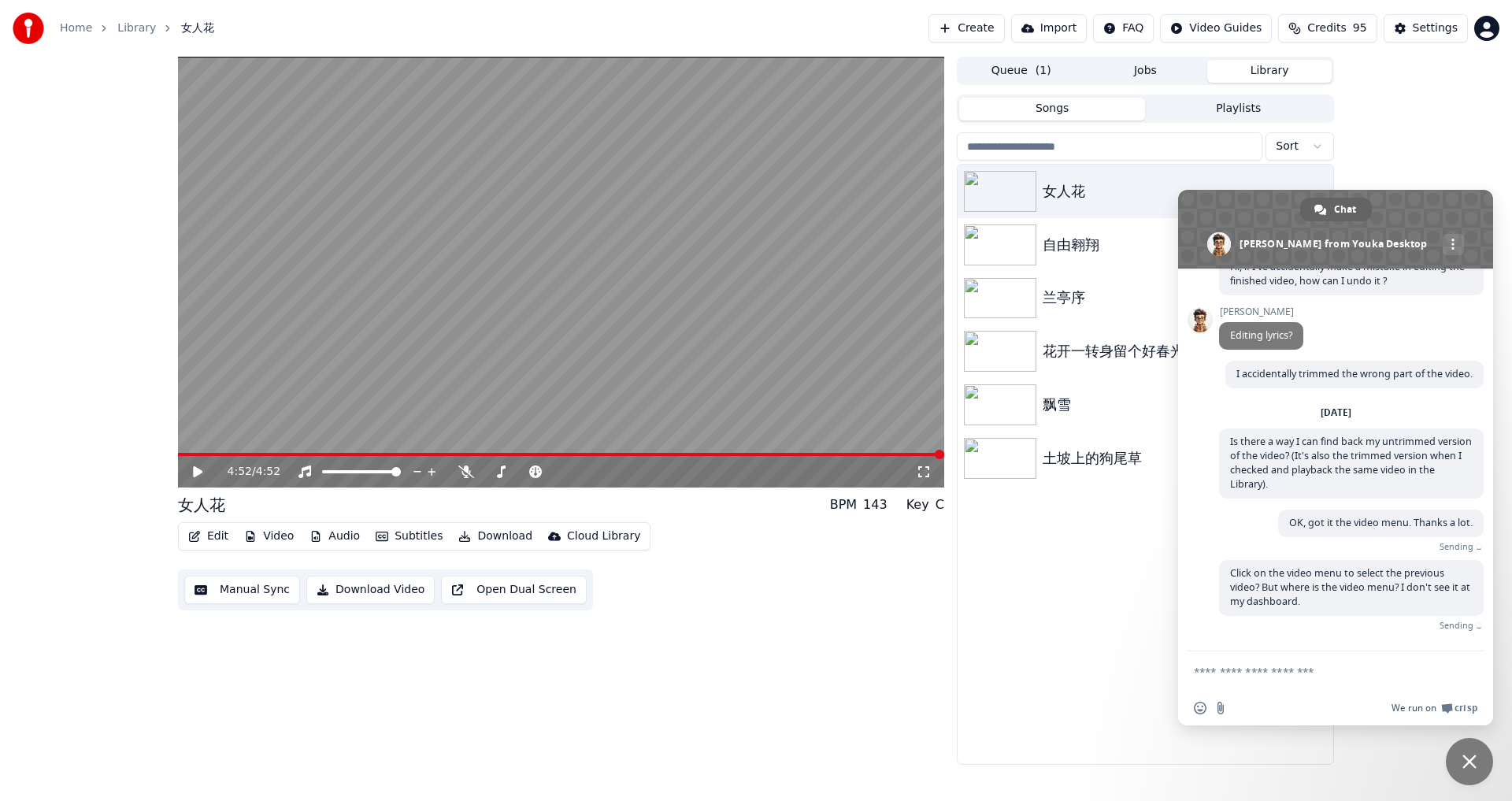
click at [1454, 706] on span "Crisp" at bounding box center [1466, 707] width 23 height 12
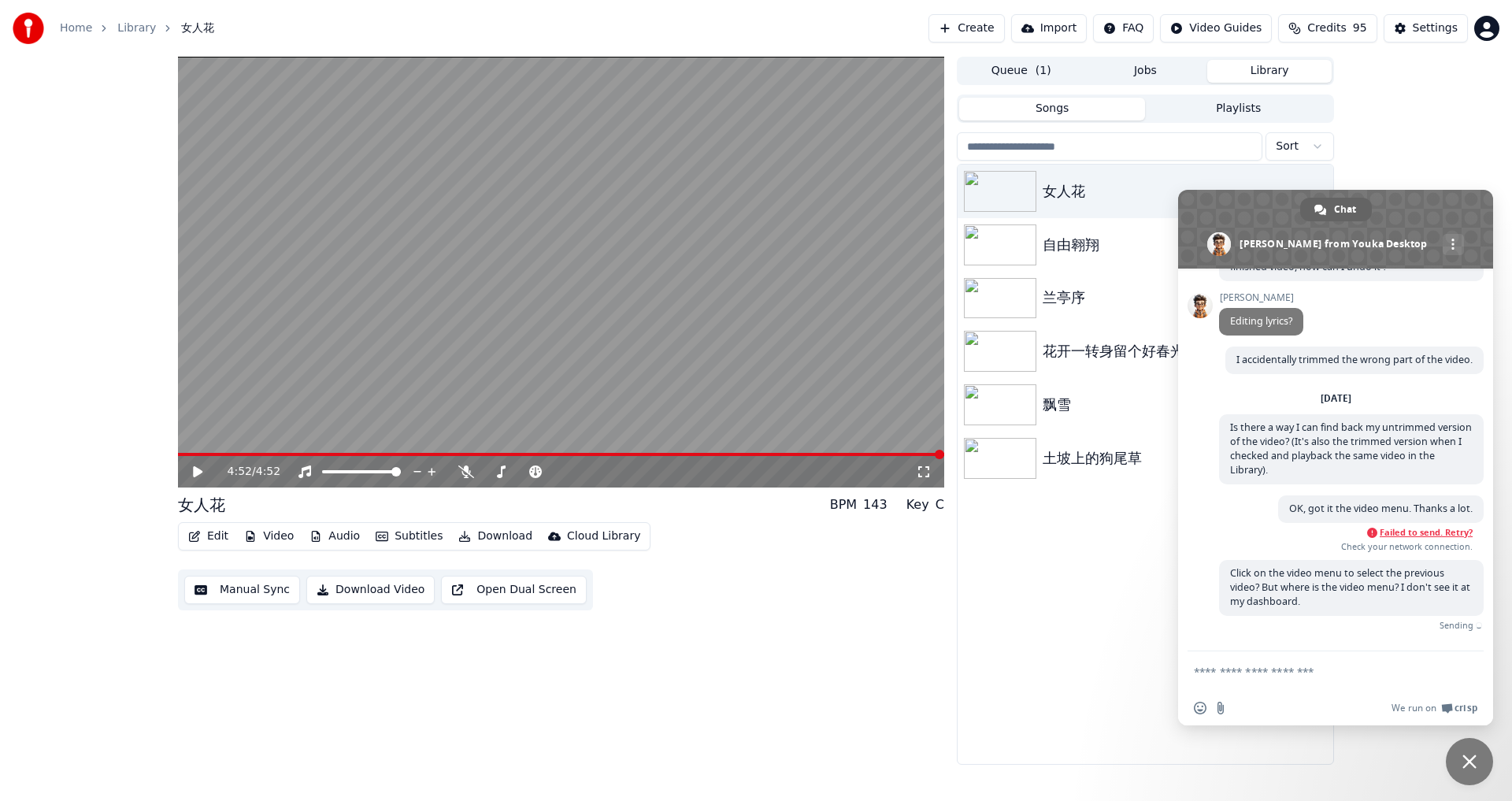
scroll to position [138, 0]
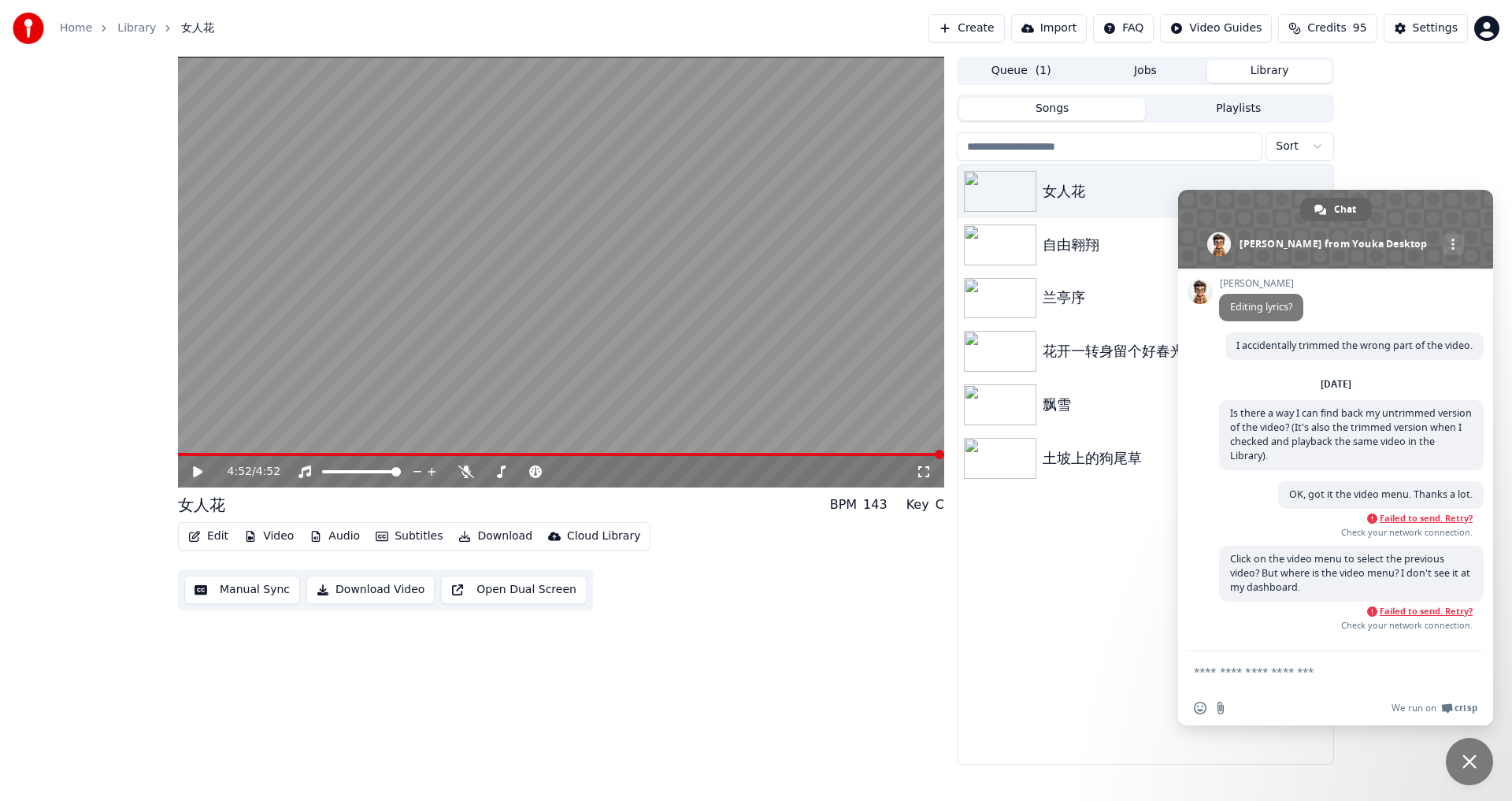
click at [1398, 524] on span "Failed to send. Retry?" at bounding box center [1426, 518] width 93 height 11
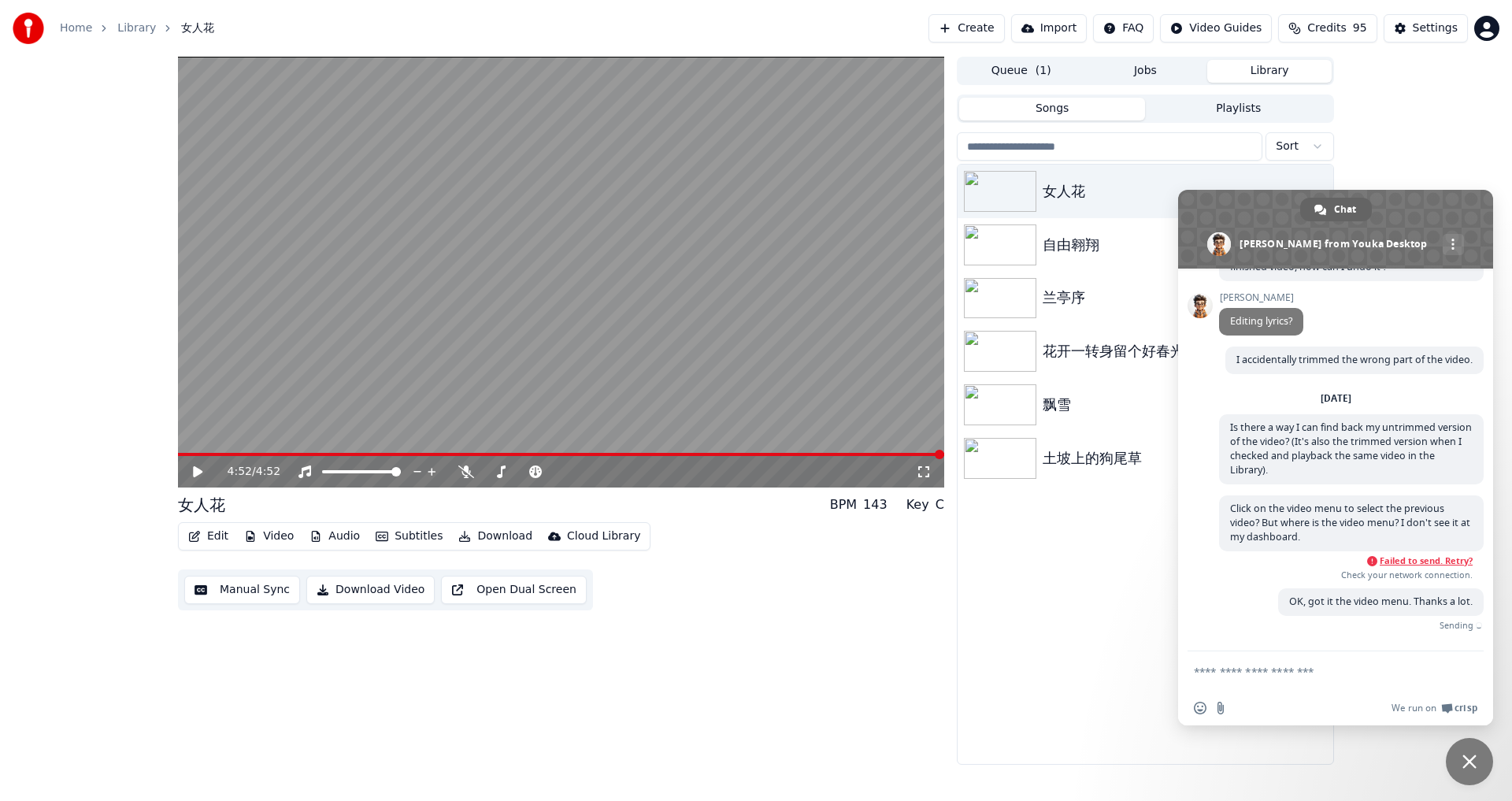
click at [1383, 561] on span "Failed to send. Retry?" at bounding box center [1426, 560] width 93 height 11
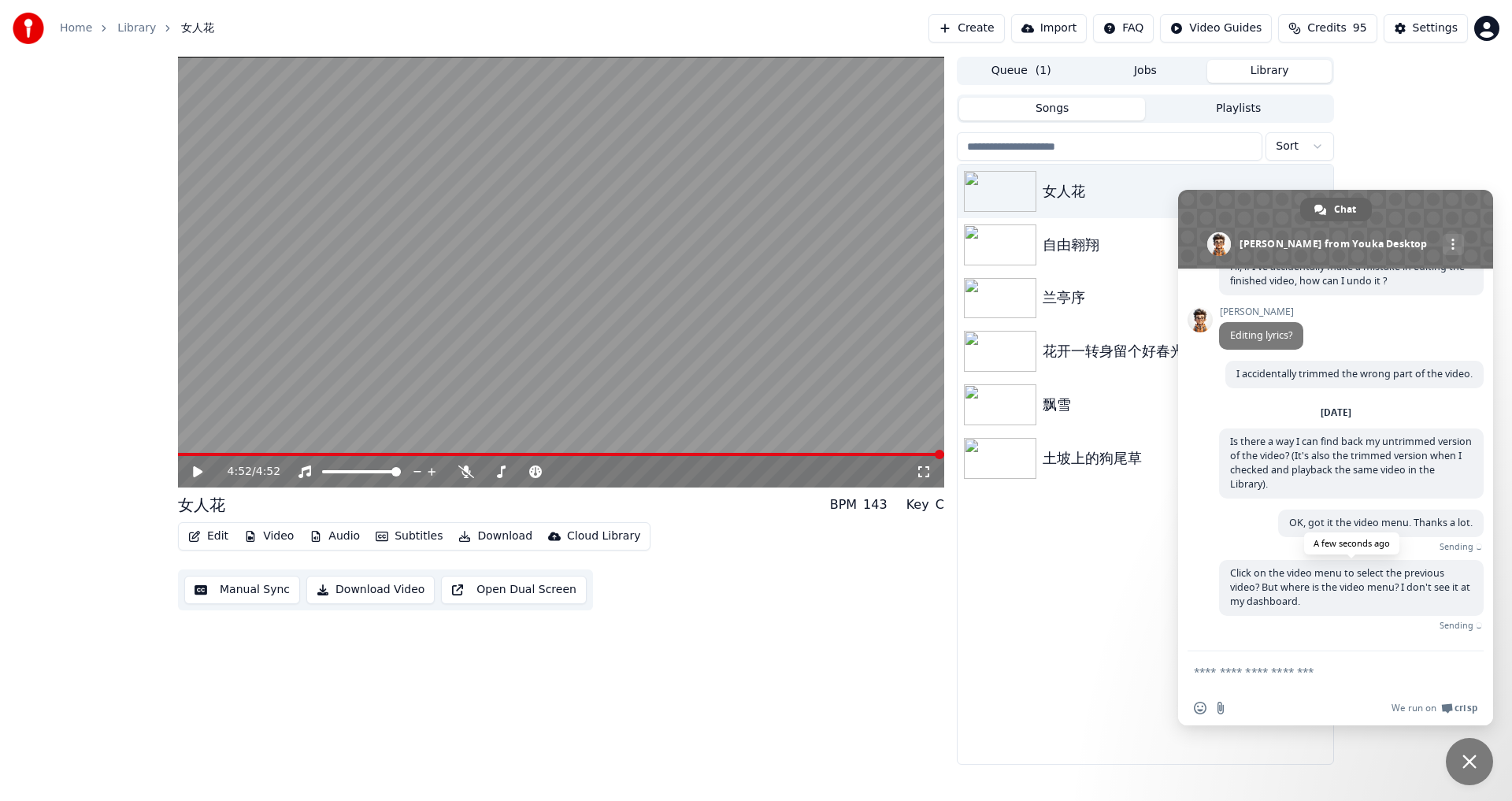
click at [1291, 591] on span "Click on the video menu to select the previous video? But where is the video me…" at bounding box center [1350, 586] width 240 height 41
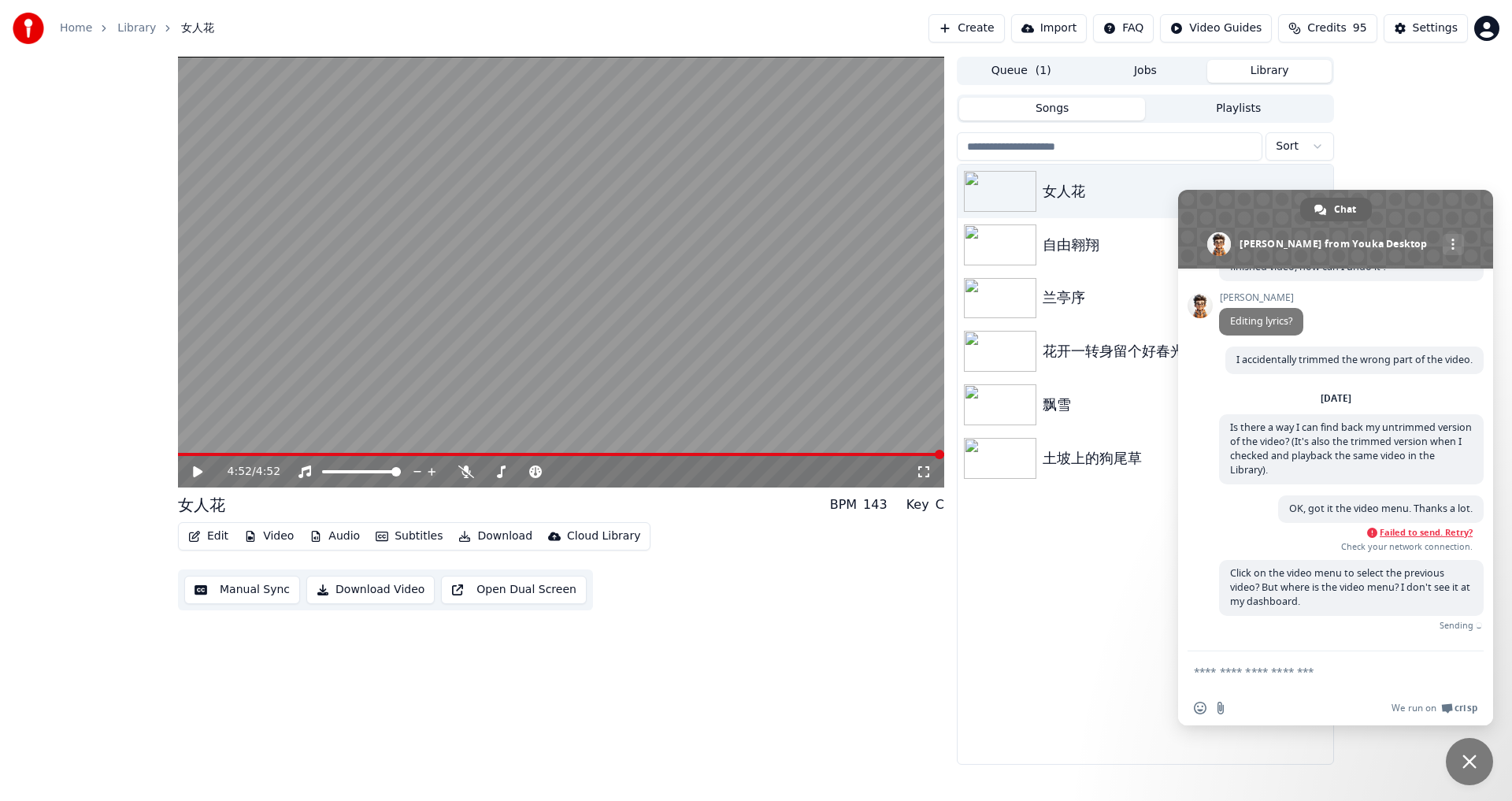
click at [267, 538] on button "Video" at bounding box center [268, 536] width 62 height 22
click at [757, 647] on div "4:52 / 4:52 女人花 BPM 143 Key C Edit Video Audio Subtitles Download Cloud Library…" at bounding box center [561, 410] width 766 height 707
click at [798, 682] on div "4:52 / 4:52 女人花 BPM 143 Key C Edit Video Audio Subtitles Download Cloud Library…" at bounding box center [561, 410] width 766 height 707
click at [1465, 768] on span "Close chat" at bounding box center [1469, 761] width 14 height 14
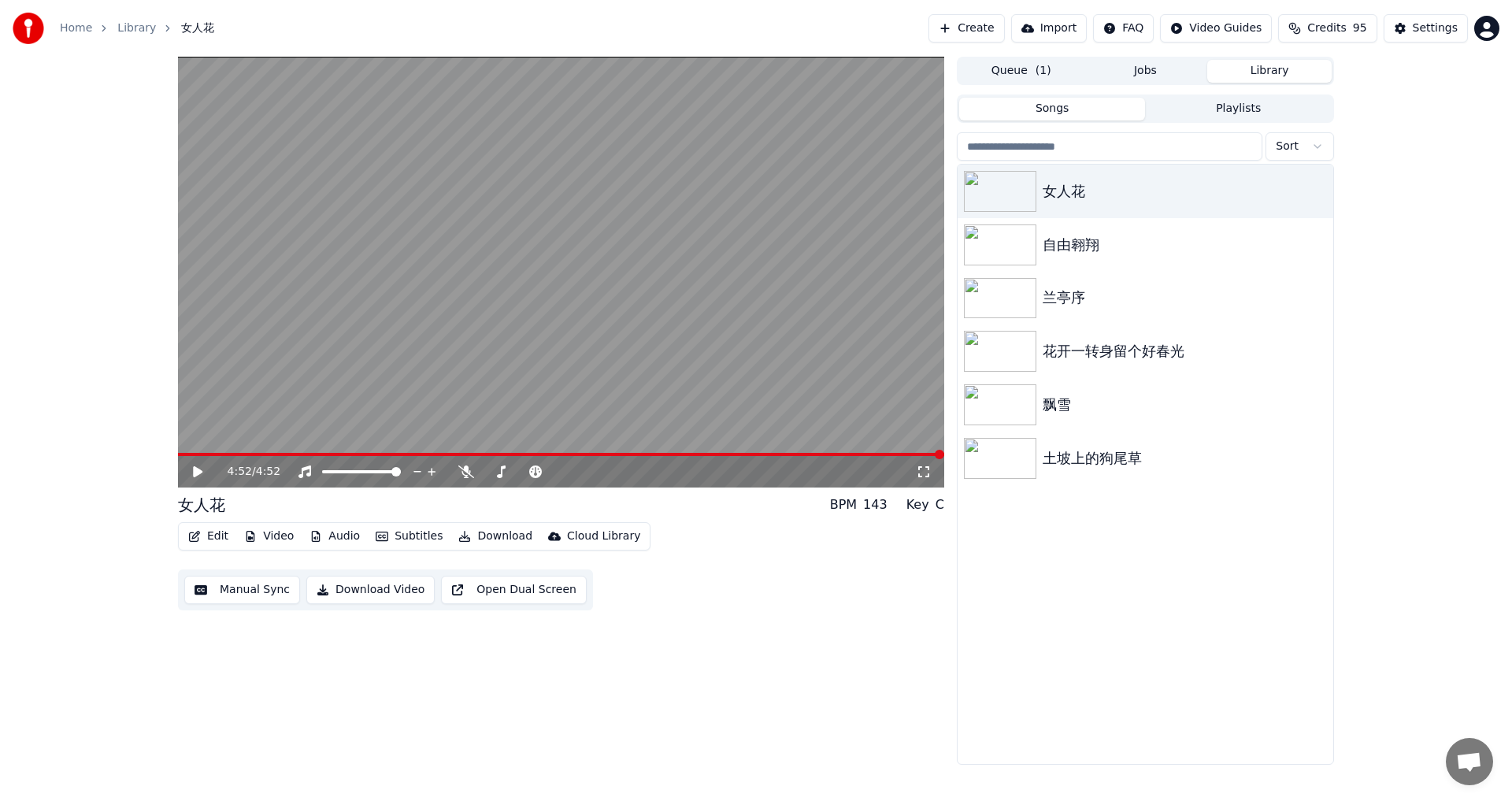
click at [56, 392] on div "4:52 / 4:52 女人花 BPM 143 Key C Edit Video Audio Subtitles Download Cloud Library…" at bounding box center [756, 410] width 1512 height 707
click at [1420, 150] on div "4:52 / 4:52 女人花 BPM 143 Key C Edit Video Audio Subtitles Download Cloud Library…" at bounding box center [756, 410] width 1512 height 707
click at [690, 709] on div "4:52 / 4:52 女人花 BPM 143 Key C Edit Video Audio Subtitles Download Cloud Library…" at bounding box center [561, 410] width 766 height 707
click at [198, 470] on icon at bounding box center [197, 471] width 9 height 11
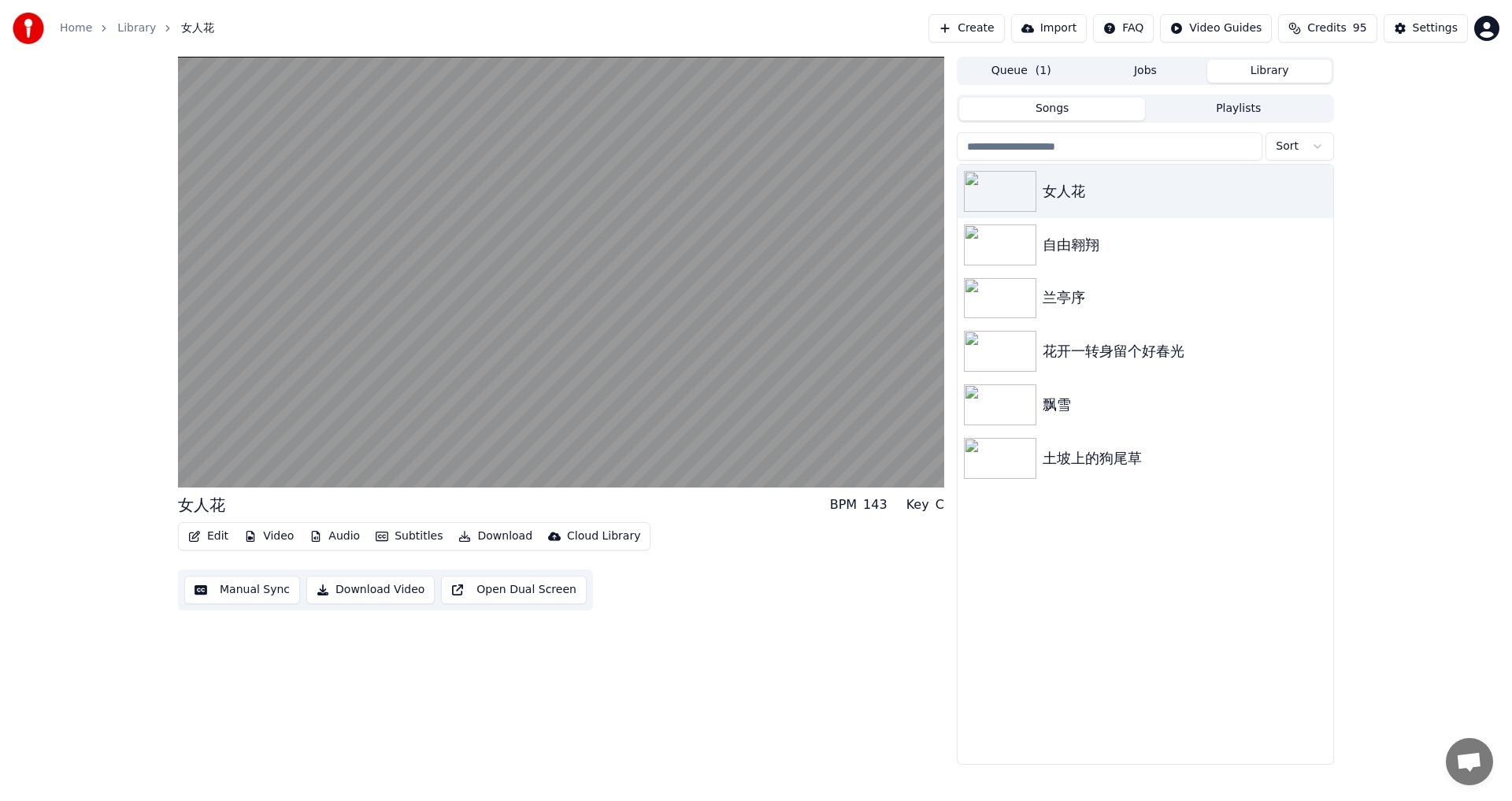
click at [1167, 577] on div "女人花 自由翱翔 兰亭序 花开一转身留个好春光 飘雪 土坡上的狗尾草" at bounding box center [1145, 464] width 375 height 599
